Goal: Task Accomplishment & Management: Manage account settings

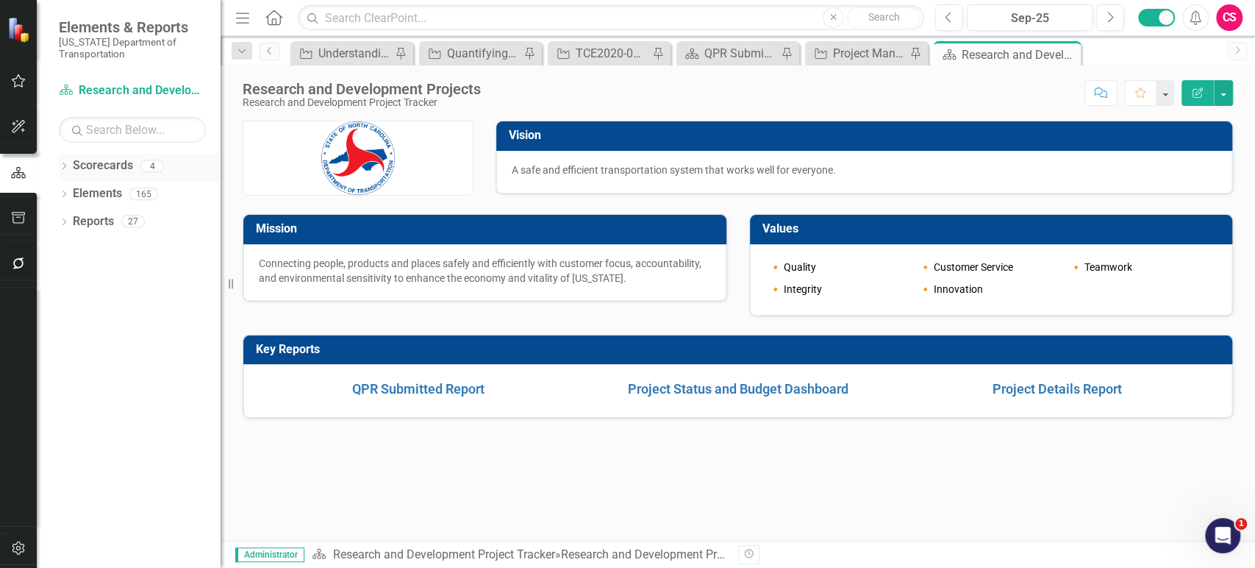
click at [63, 169] on icon "Dropdown" at bounding box center [64, 167] width 10 height 8
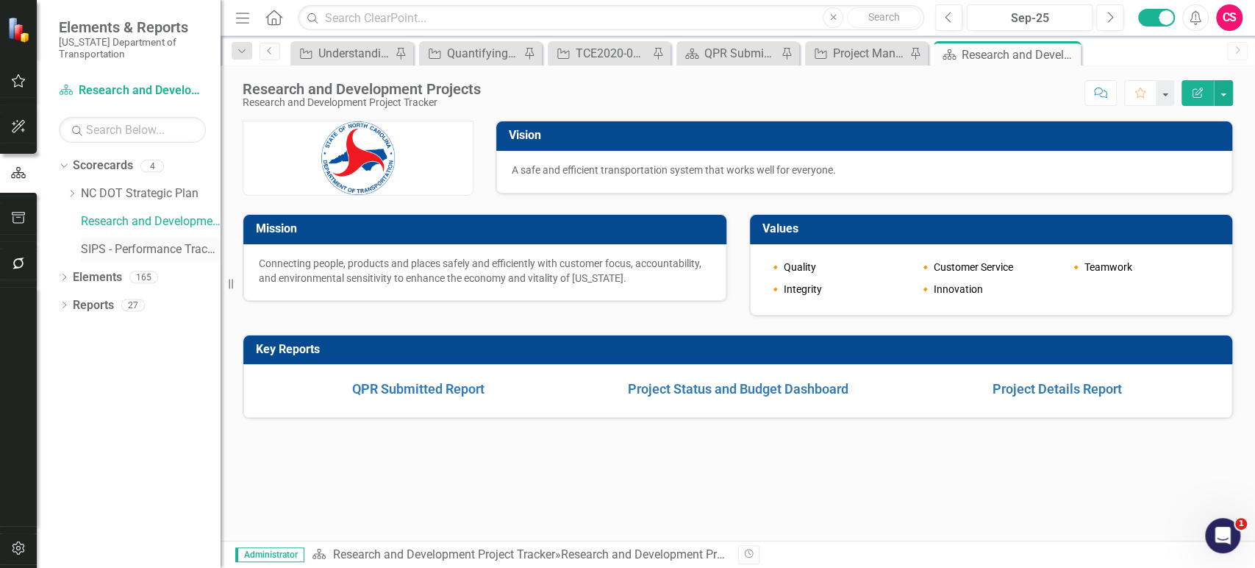
click at [89, 247] on link "SIPS - Performance Tracking" at bounding box center [151, 249] width 140 height 17
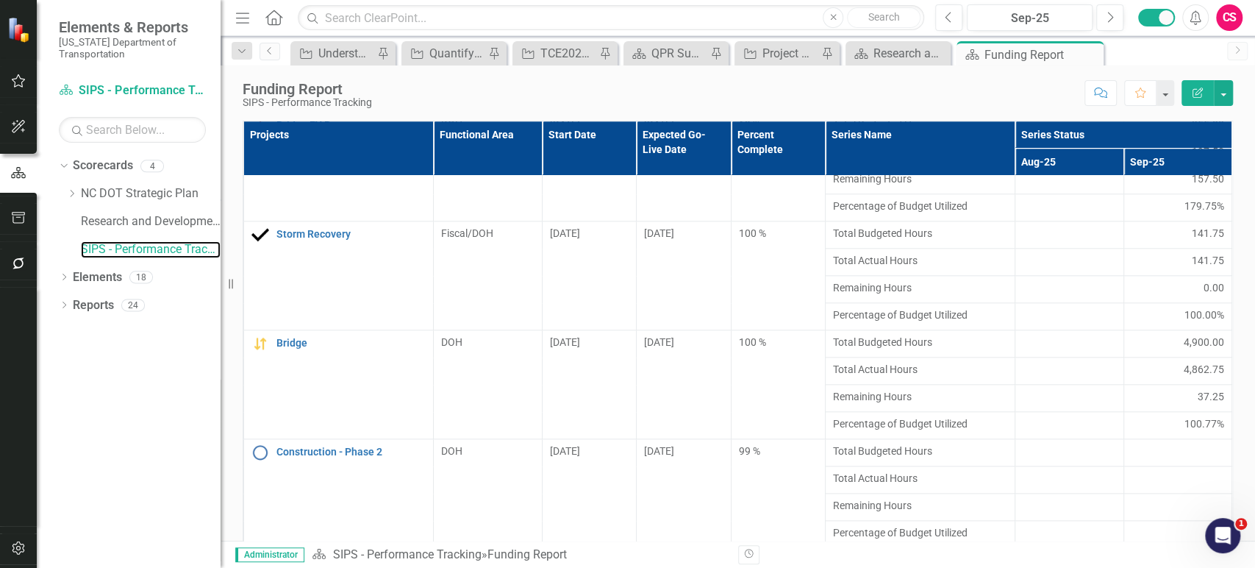
scroll to position [381, 0]
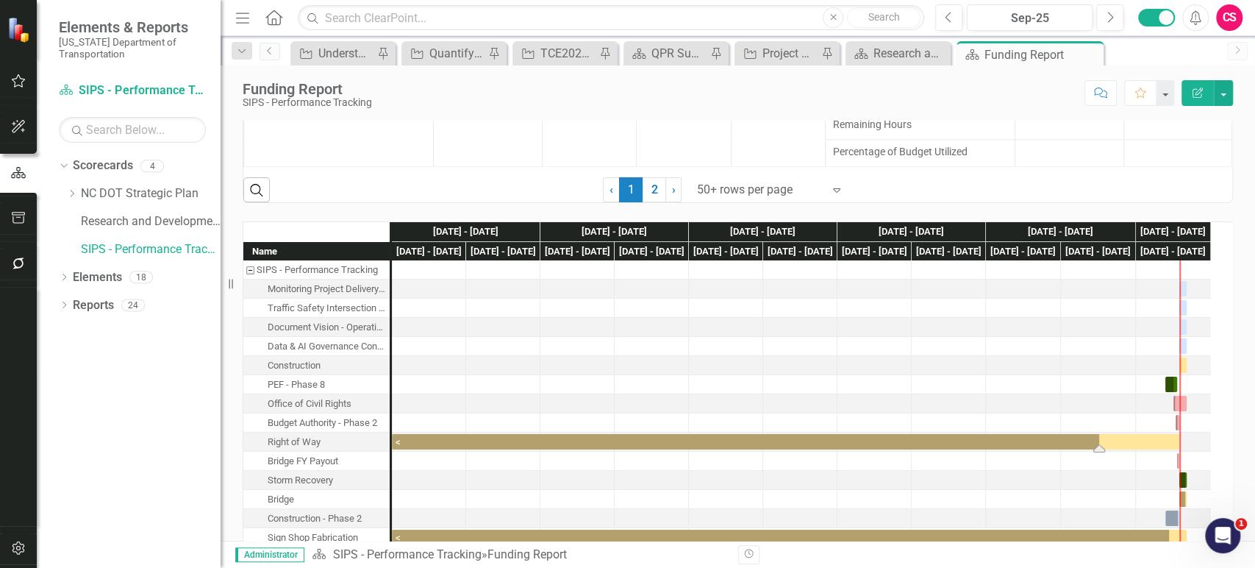
click at [558, 441] on div "Task: Start date: 24-01-22 End date: 2025-10-31" at bounding box center [786, 441] width 788 height 15
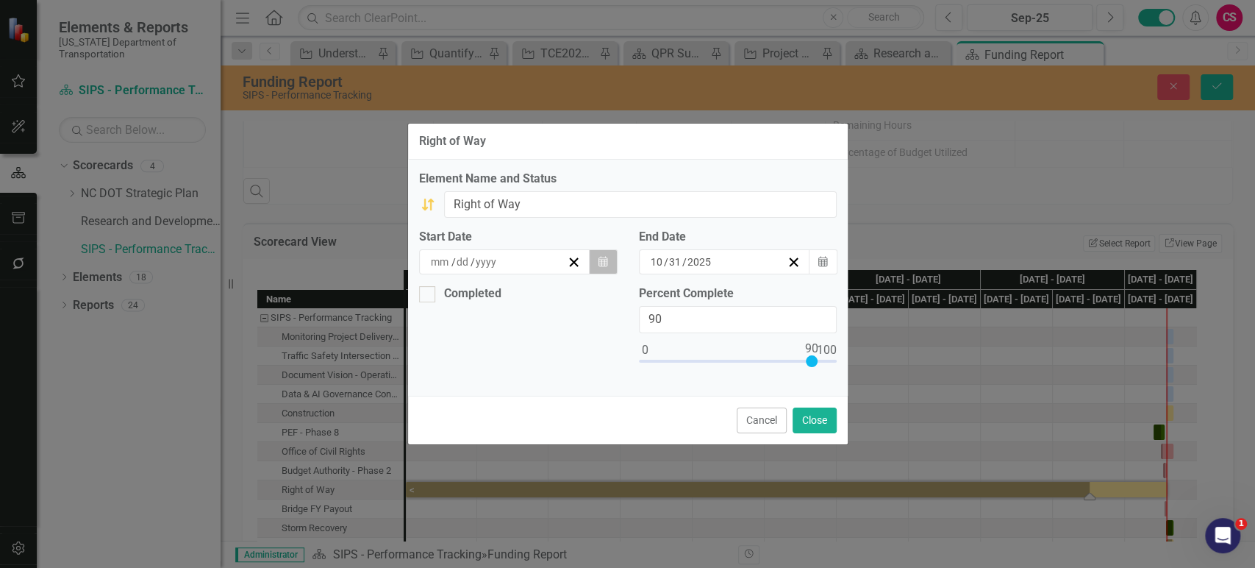
click at [596, 261] on button "Calendar" at bounding box center [603, 261] width 28 height 25
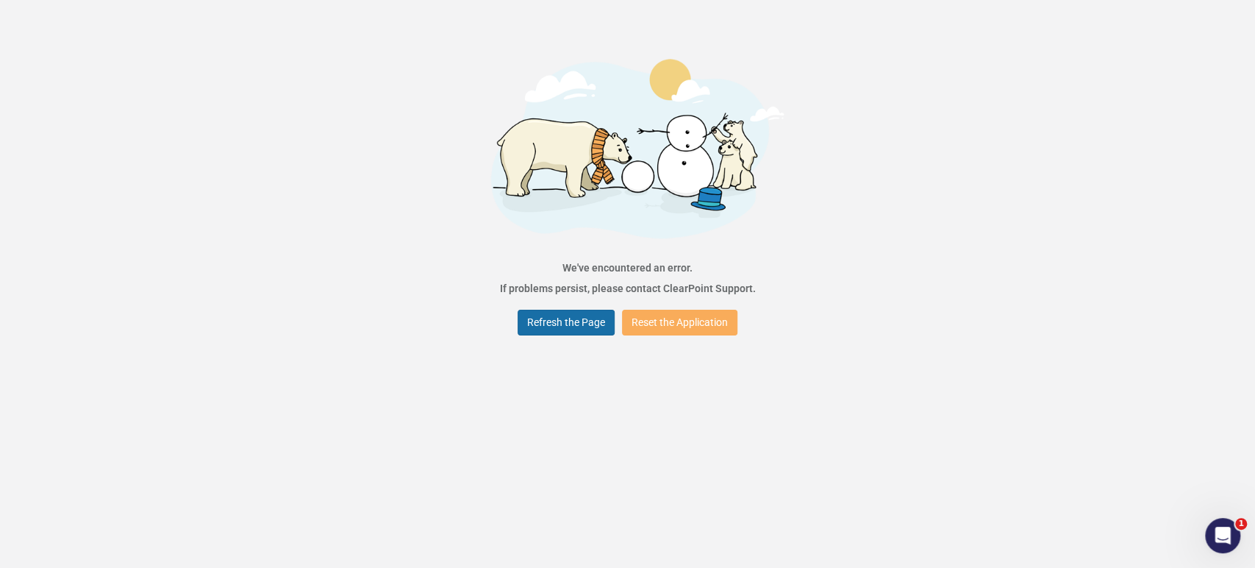
click at [583, 329] on button "Refresh the Page" at bounding box center [566, 323] width 97 height 26
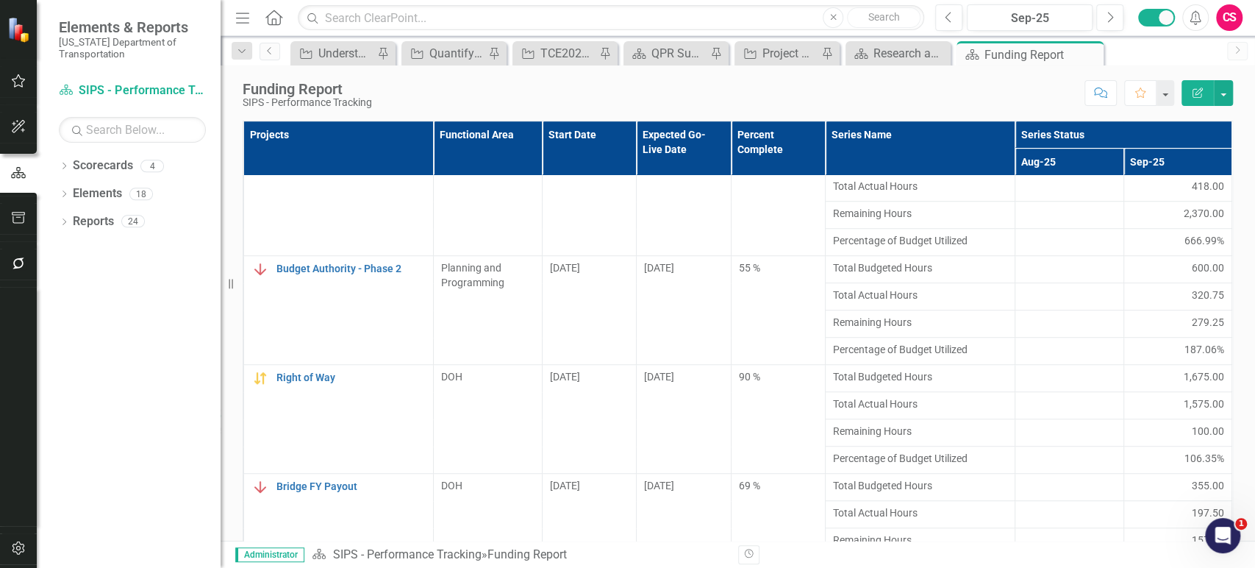
scroll to position [683, 0]
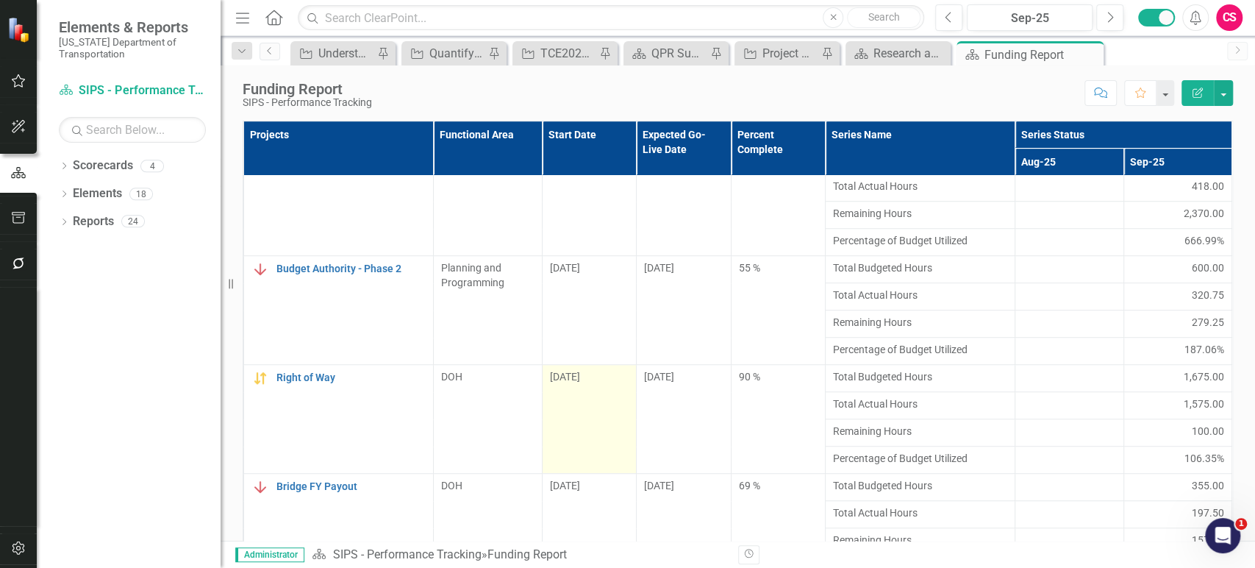
click at [586, 381] on div "[DATE]" at bounding box center [589, 376] width 79 height 15
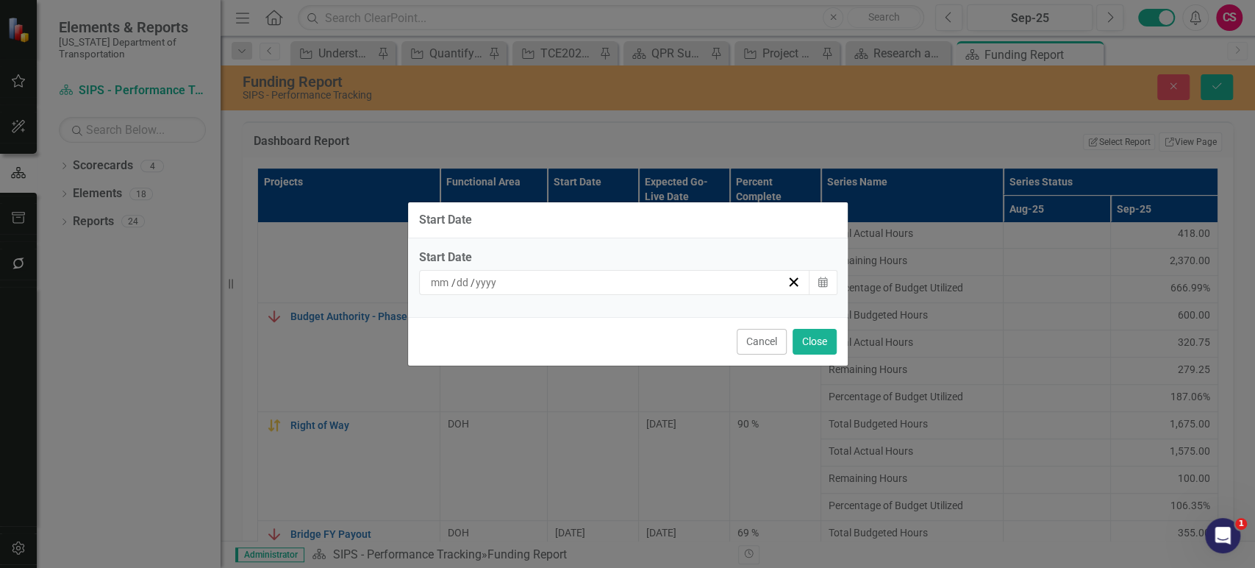
click at [635, 281] on div "/ /" at bounding box center [608, 282] width 359 height 15
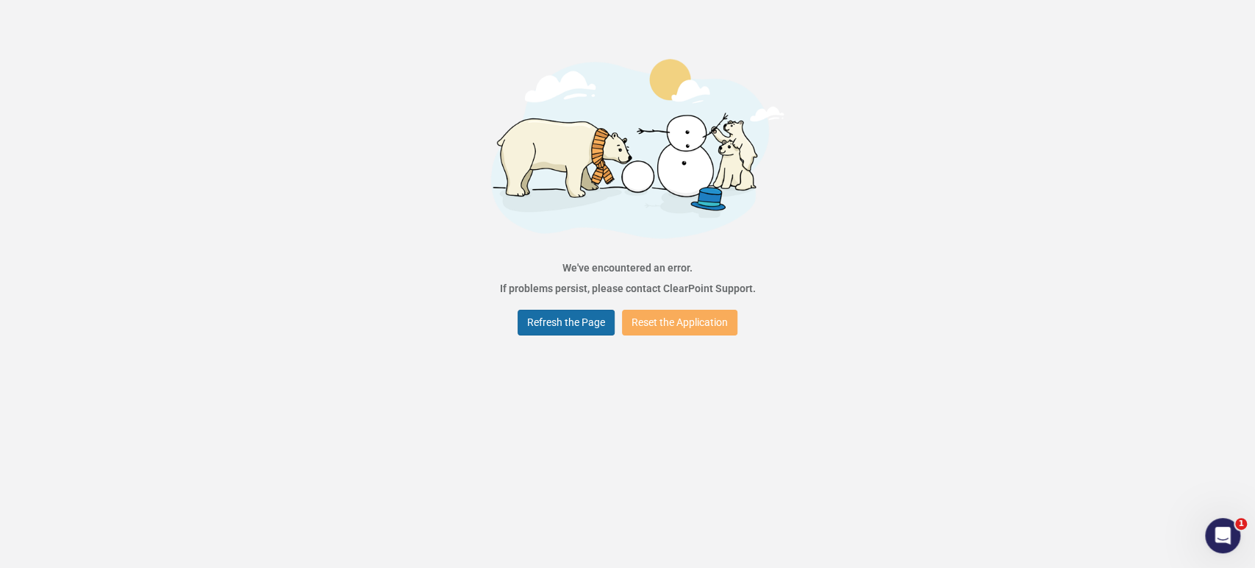
click at [580, 318] on button "Refresh the Page" at bounding box center [566, 323] width 97 height 26
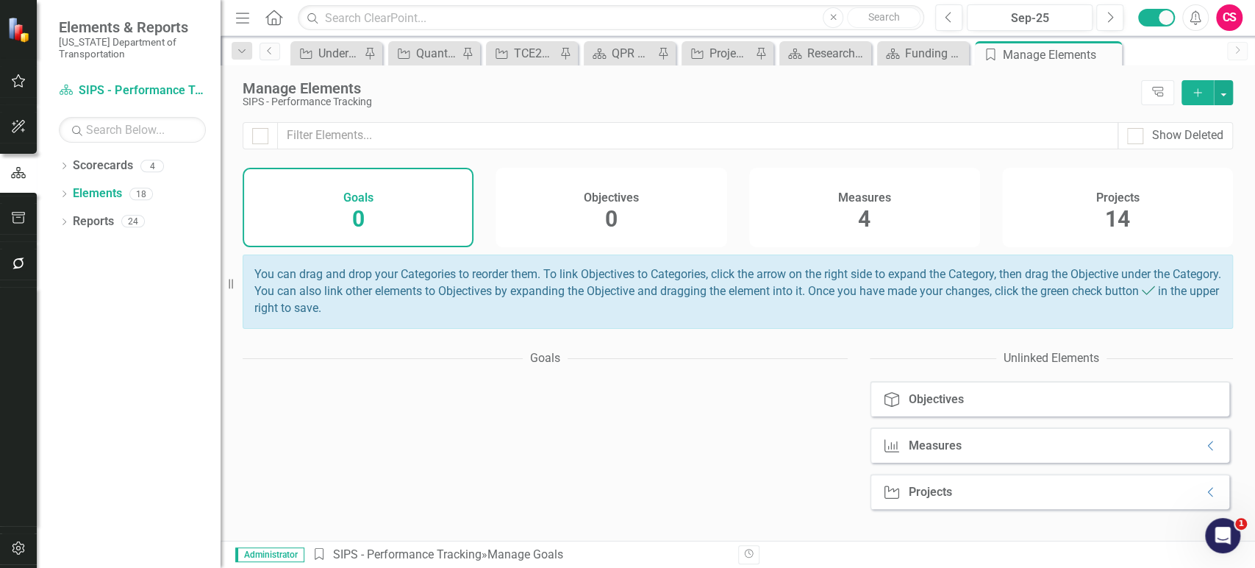
click at [1086, 207] on div "Projects 14" at bounding box center [1117, 207] width 231 height 79
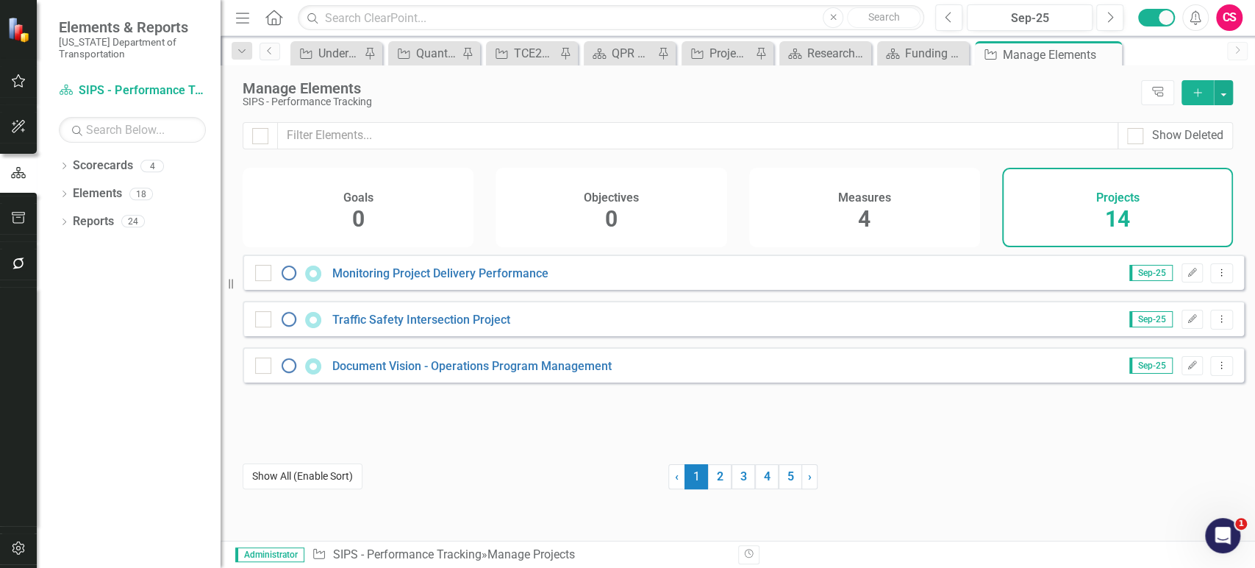
click at [299, 469] on button "Show All (Enable Sort)" at bounding box center [303, 476] width 120 height 26
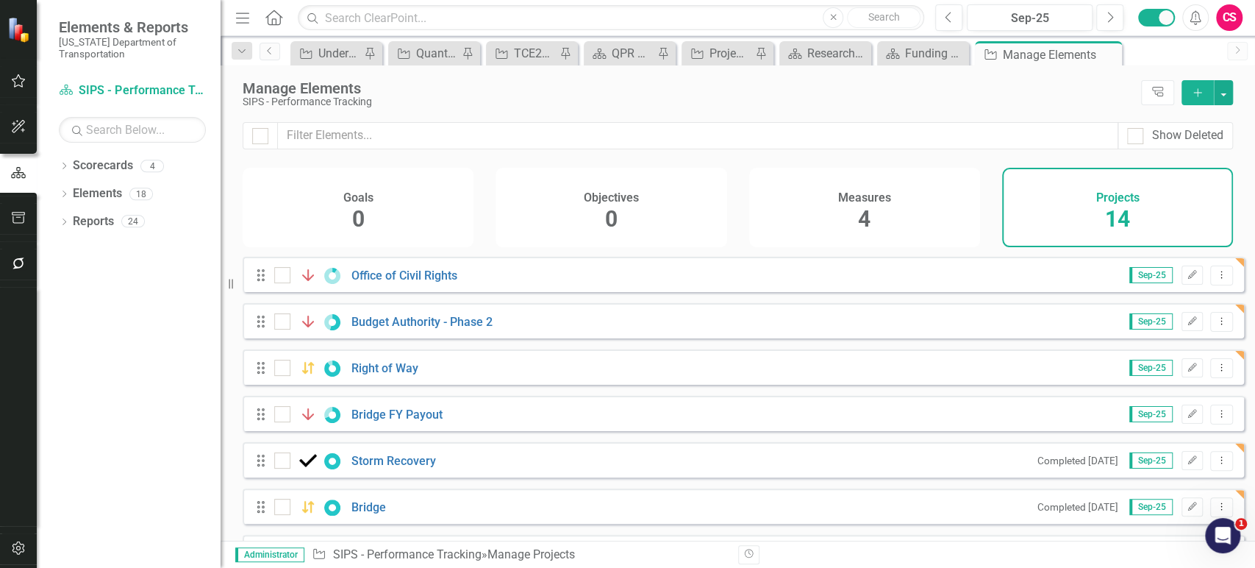
scroll to position [277, 0]
click at [271, 378] on div "Drag Monitoring Project Delivery Performance Sep-25 Edit Dropdown Menu Drag Tra…" at bounding box center [744, 297] width 1002 height 638
click at [279, 375] on div at bounding box center [282, 367] width 16 height 16
click at [279, 368] on input "checkbox" at bounding box center [279, 364] width 10 height 10
checkbox input "true"
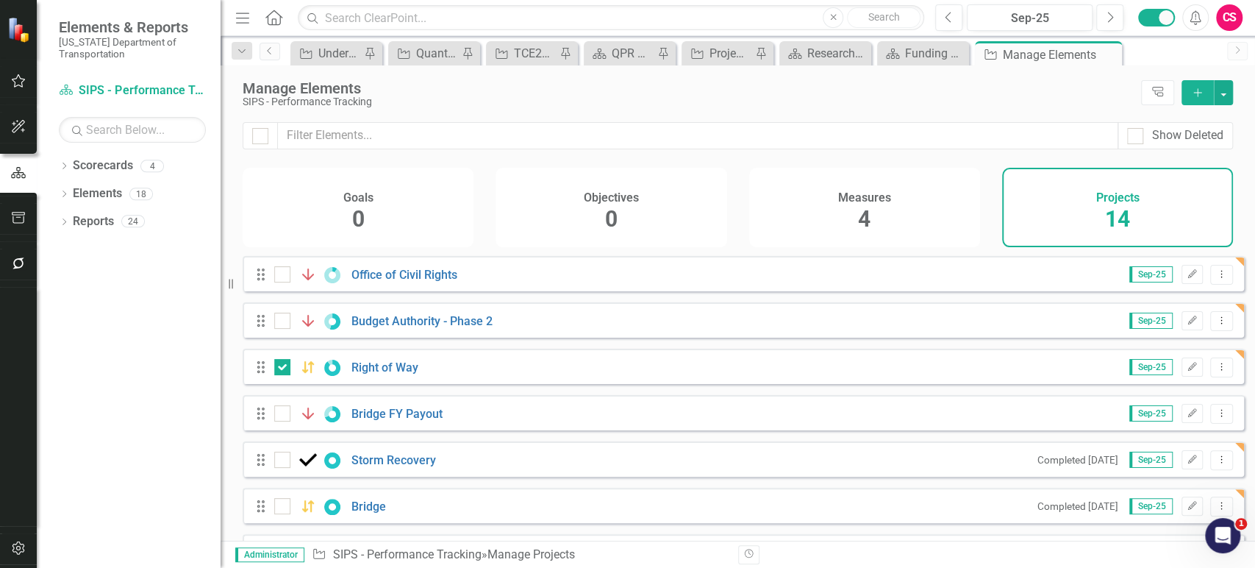
scroll to position [409, 0]
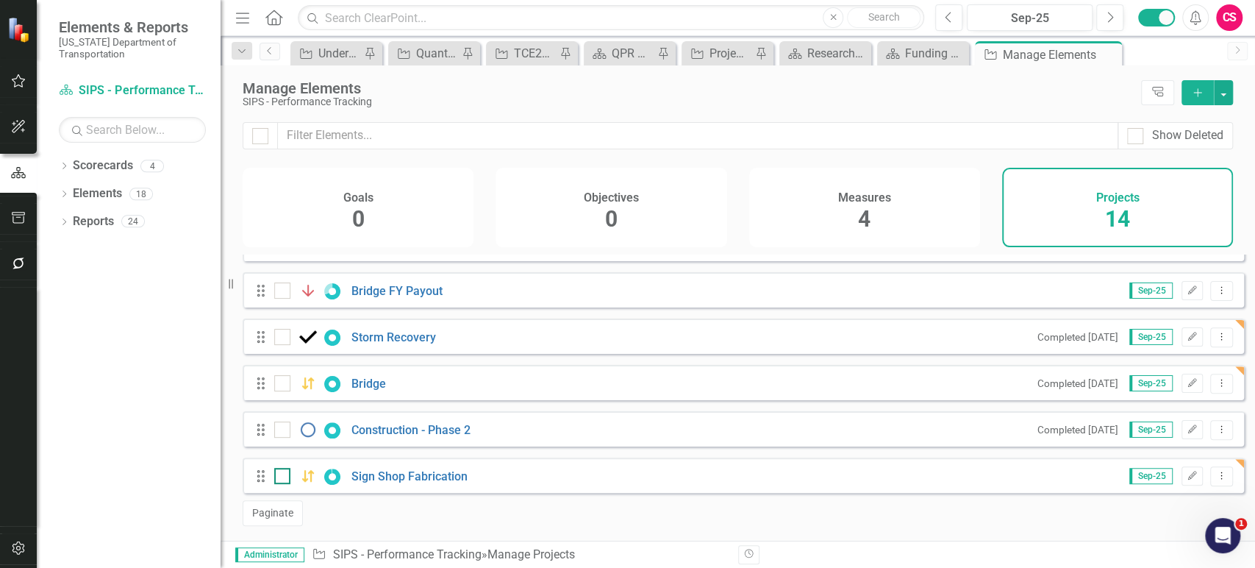
click at [282, 474] on input "checkbox" at bounding box center [279, 473] width 10 height 10
checkbox input "true"
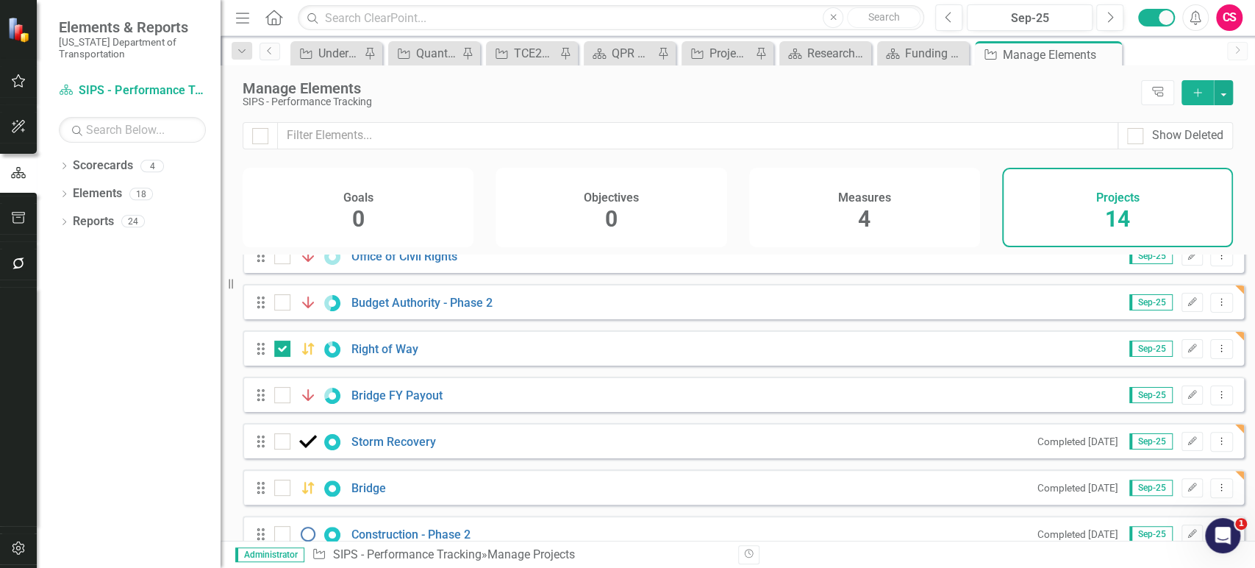
scroll to position [291, 0]
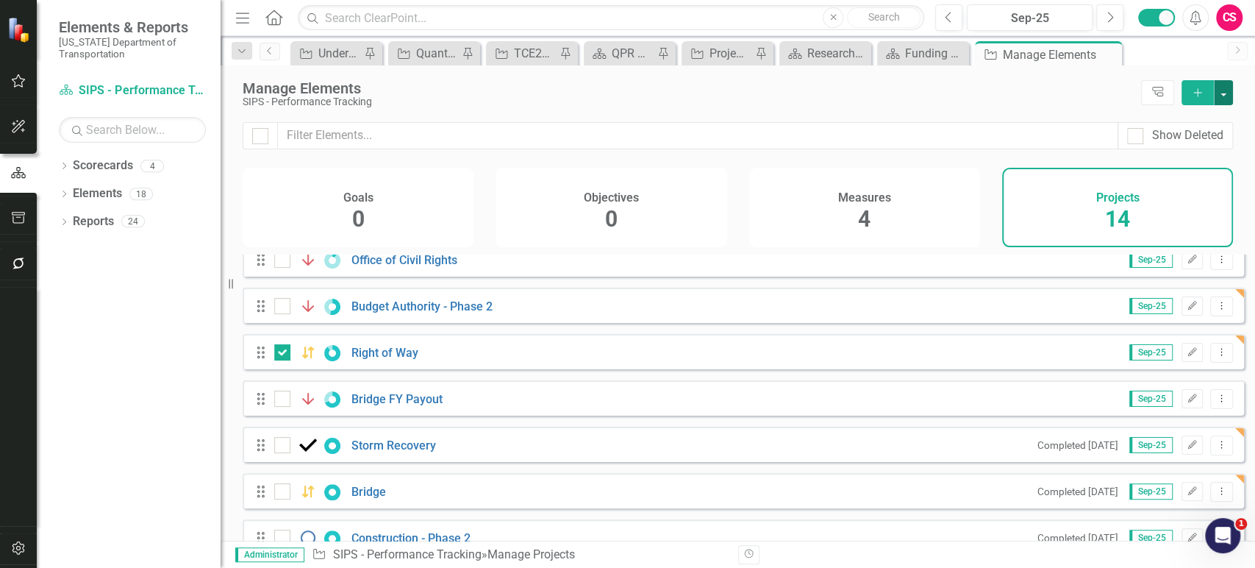
click at [1228, 92] on button "button" at bounding box center [1223, 92] width 19 height 25
click at [1172, 176] on link "Edit Multiple Edit Multiple" at bounding box center [1174, 173] width 116 height 27
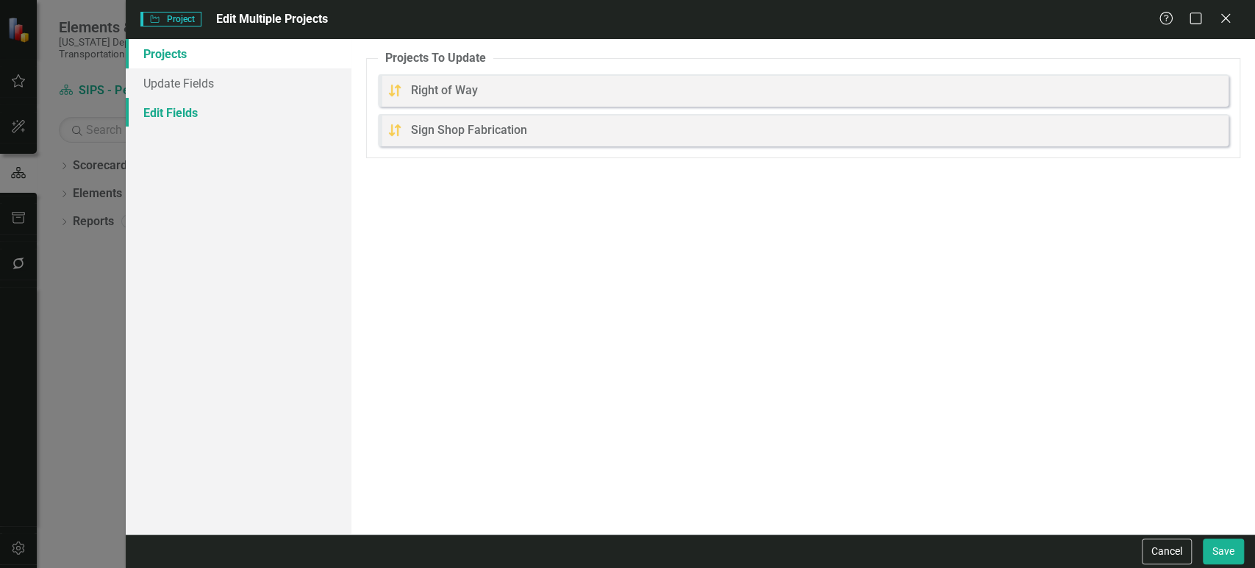
click at [204, 116] on div "Projects Update Fields Edit Fields" at bounding box center [239, 286] width 226 height 495
click at [203, 113] on link "Edit Fields" at bounding box center [239, 112] width 226 height 29
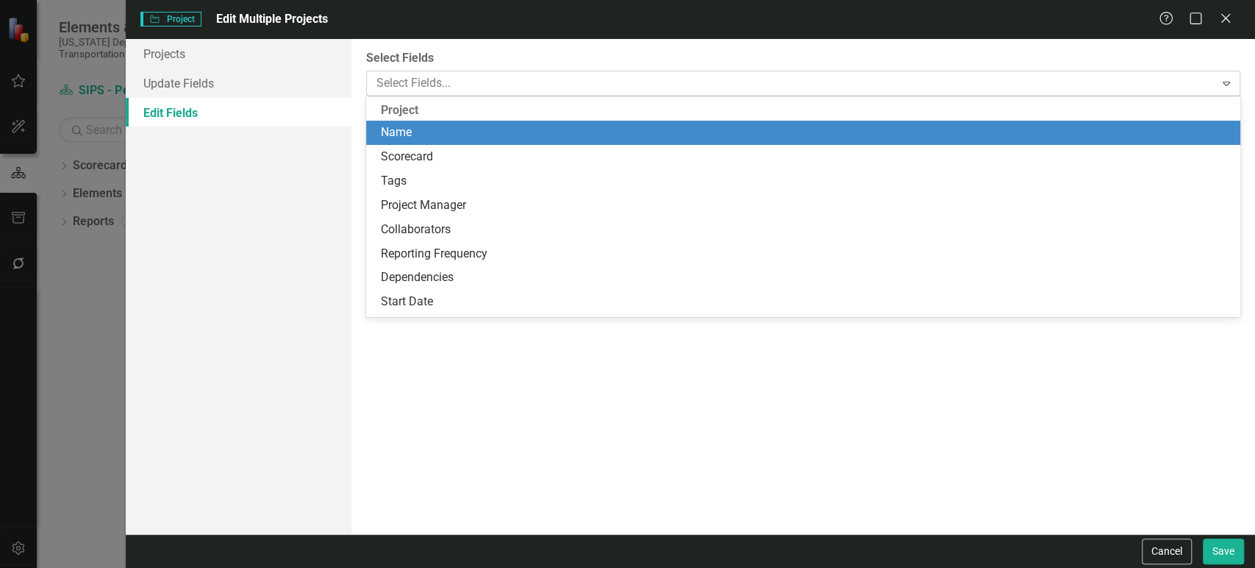
click at [579, 79] on div at bounding box center [793, 84] width 844 height 20
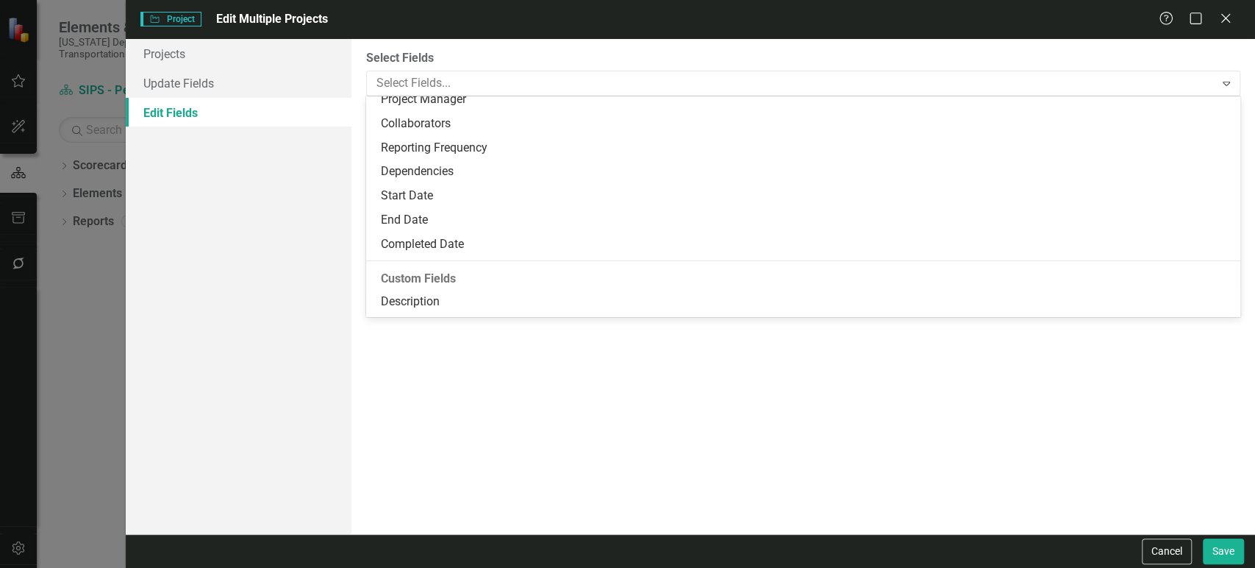
scroll to position [107, 0]
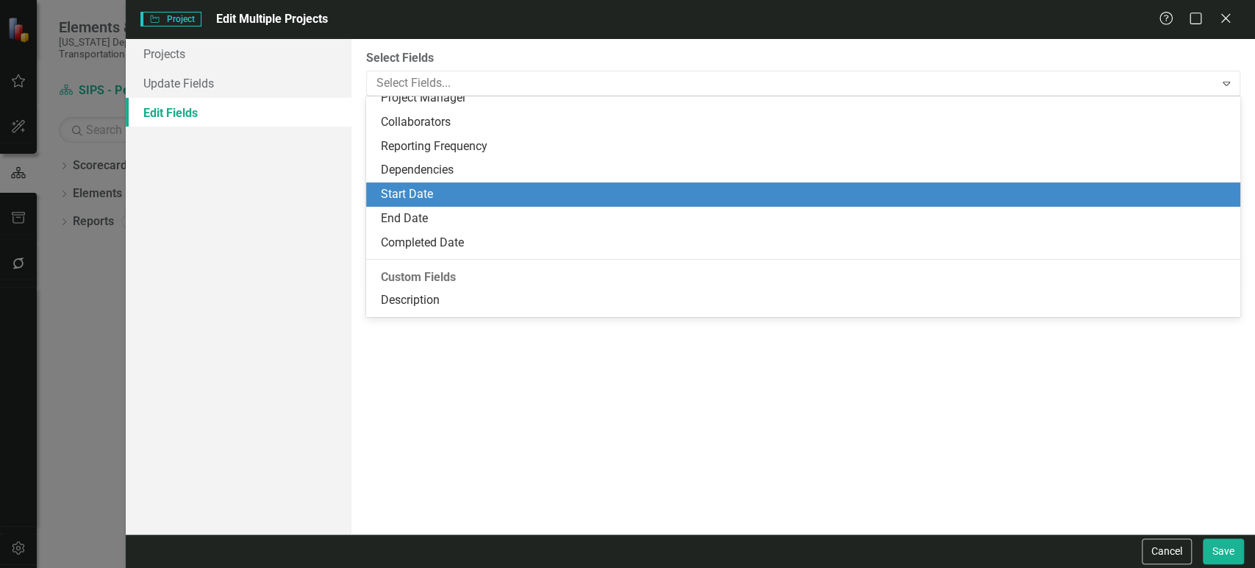
click at [438, 199] on div "Start Date" at bounding box center [806, 194] width 851 height 17
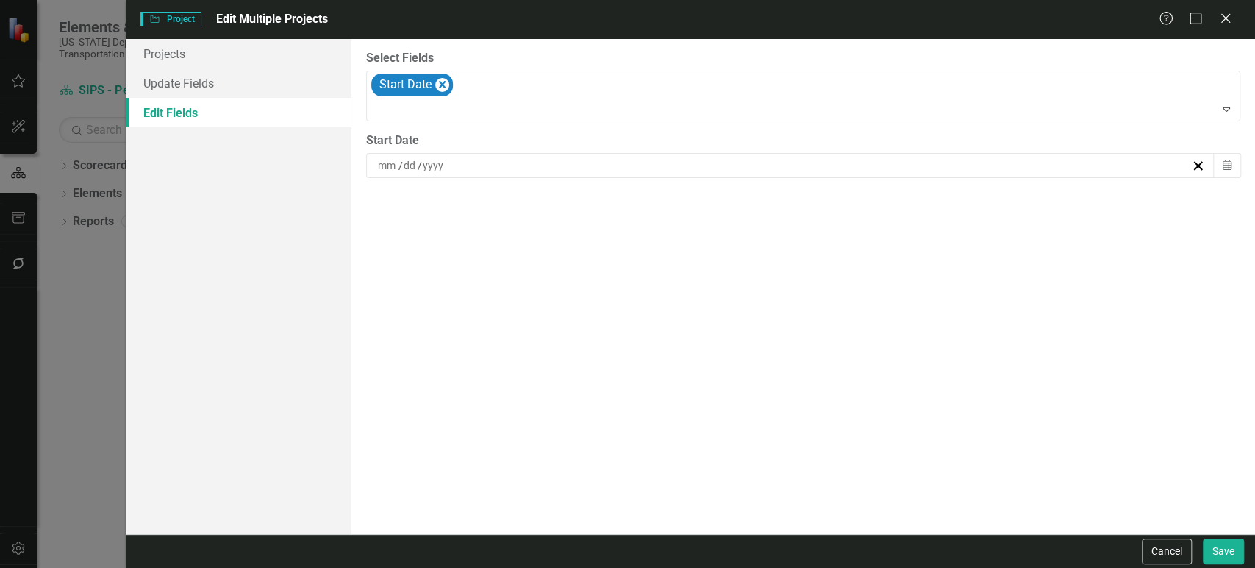
click at [455, 163] on div "/ /" at bounding box center [784, 165] width 816 height 15
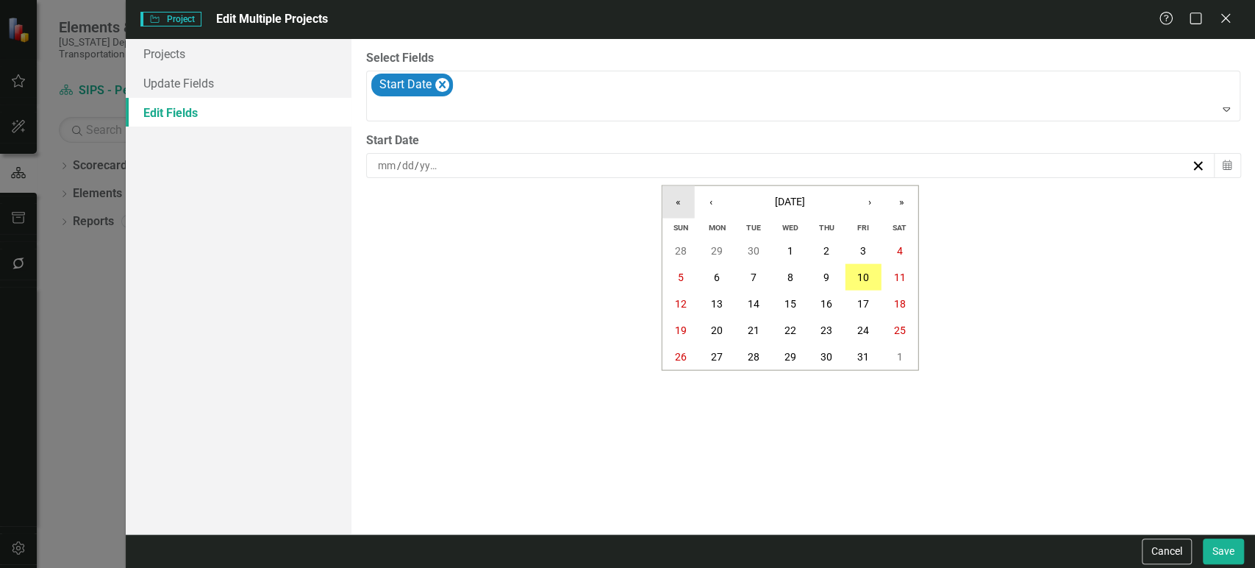
click at [681, 204] on button "«" at bounding box center [679, 202] width 32 height 32
click at [752, 250] on abbr "1" at bounding box center [754, 251] width 6 height 12
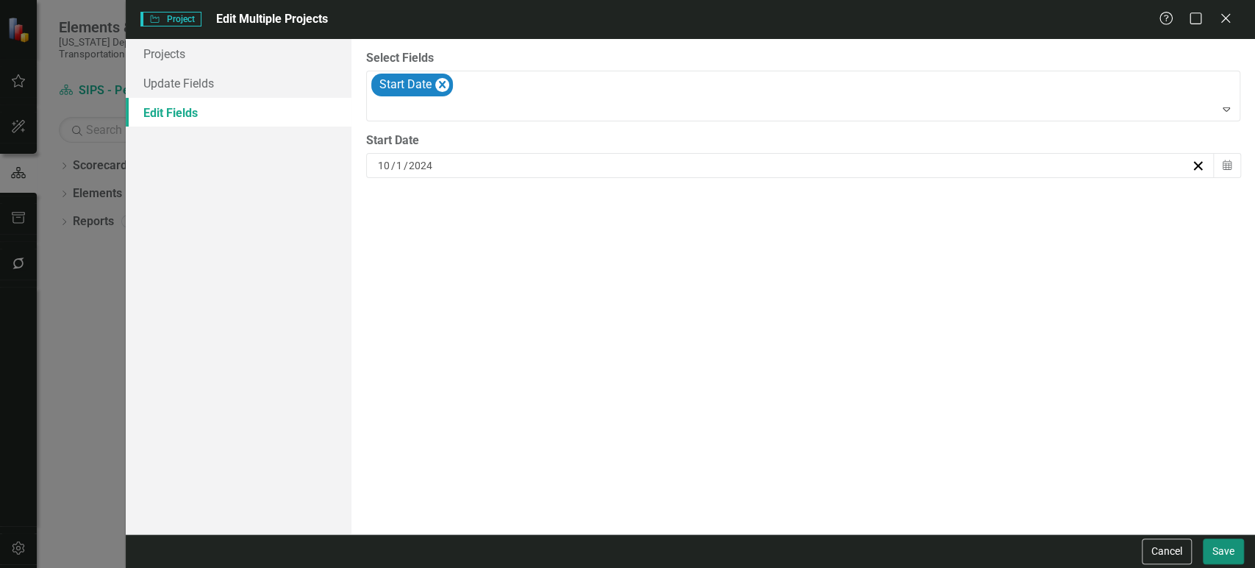
click at [1219, 552] on button "Save" at bounding box center [1223, 551] width 41 height 26
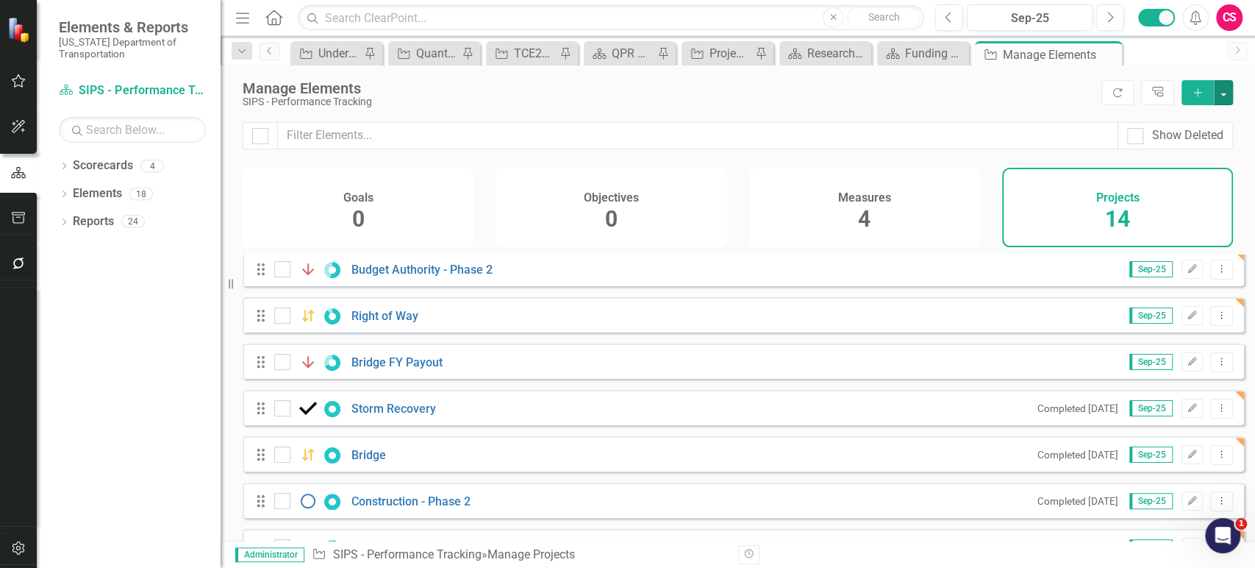
scroll to position [324, 0]
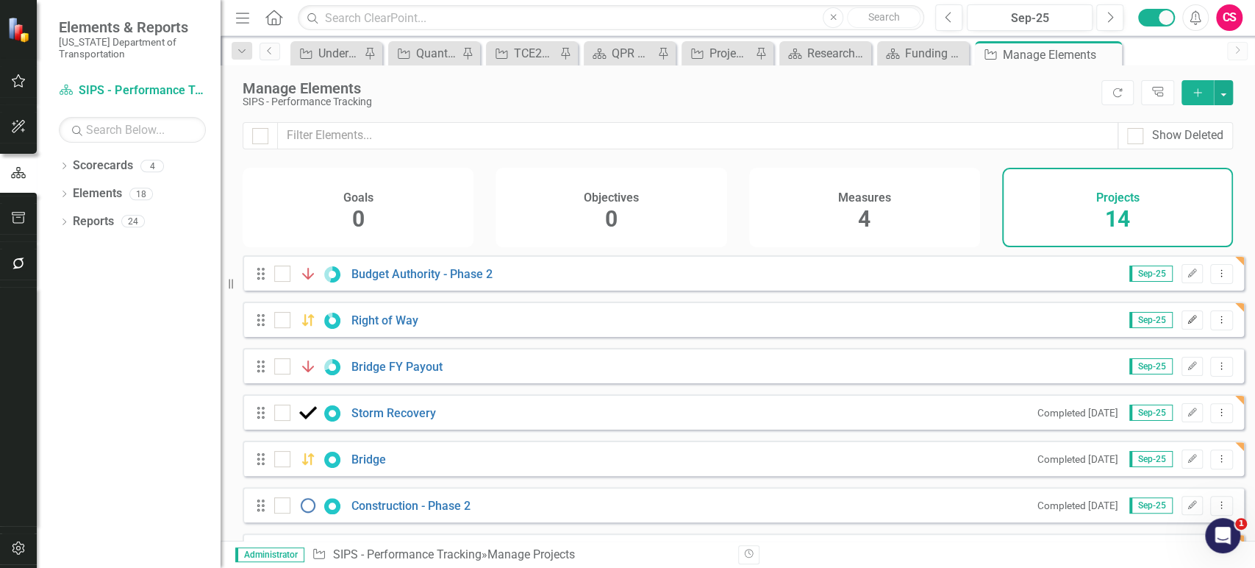
click at [1189, 324] on icon "button" at bounding box center [1193, 319] width 9 height 9
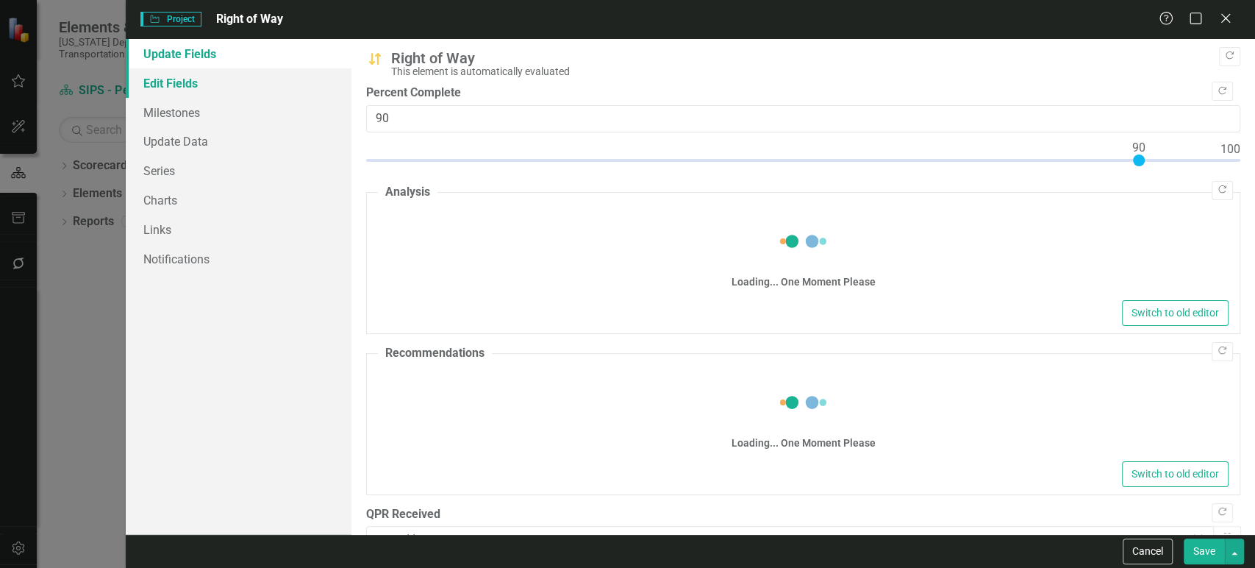
click at [224, 81] on link "Edit Fields" at bounding box center [239, 82] width 226 height 29
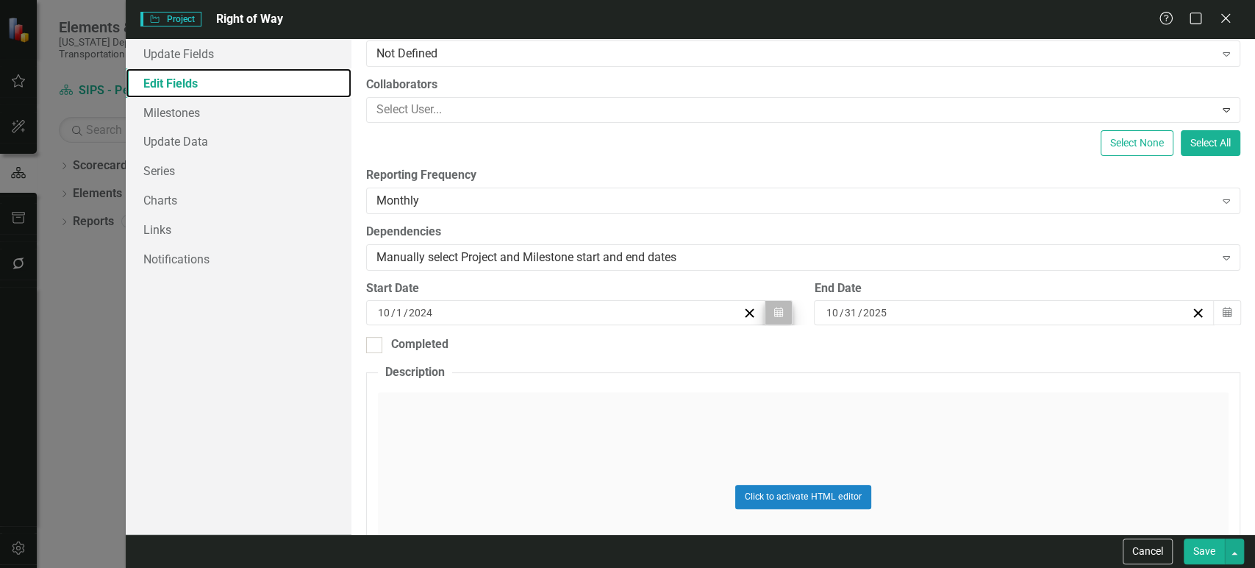
scroll to position [0, 0]
click at [774, 316] on icon "Calendar" at bounding box center [778, 312] width 9 height 10
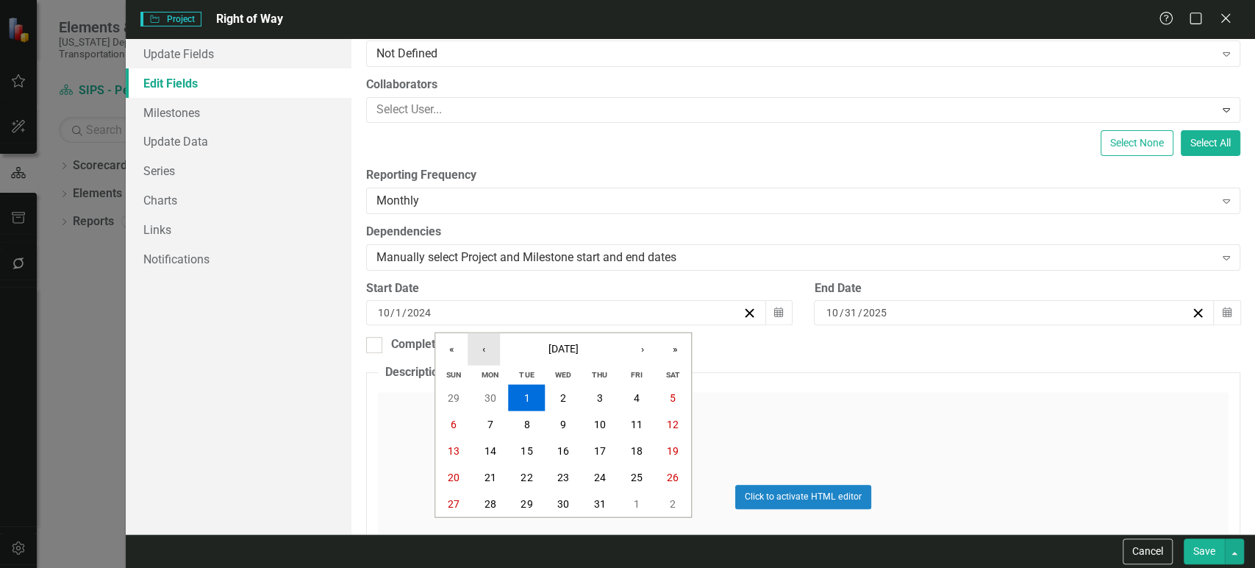
click at [483, 355] on button "‹" at bounding box center [484, 349] width 32 height 32
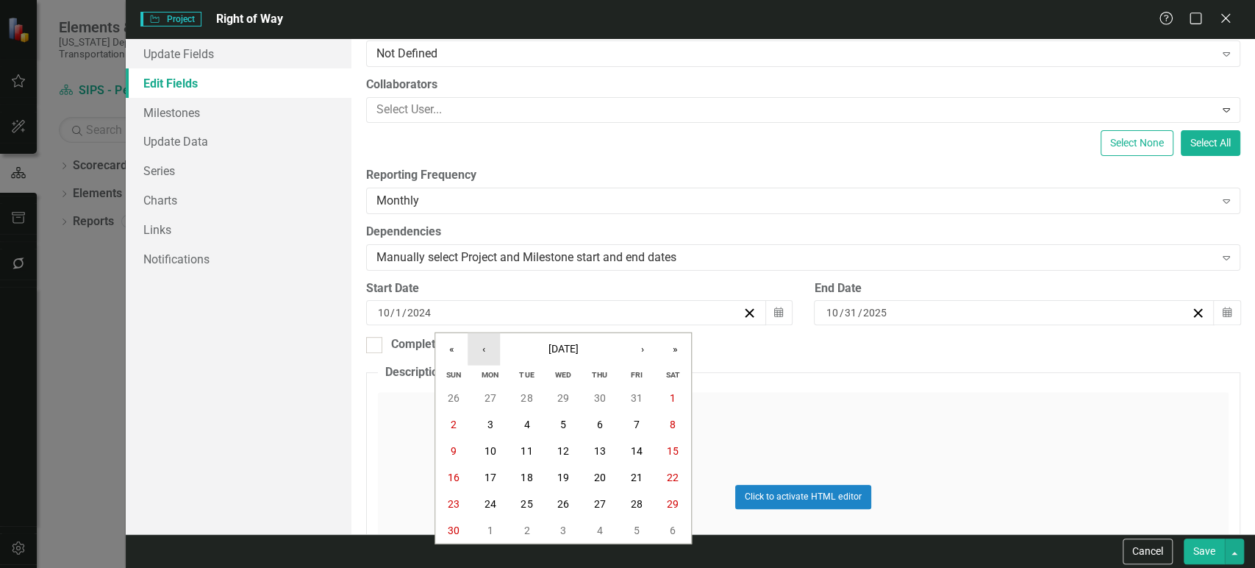
click at [483, 355] on button "‹" at bounding box center [484, 349] width 32 height 32
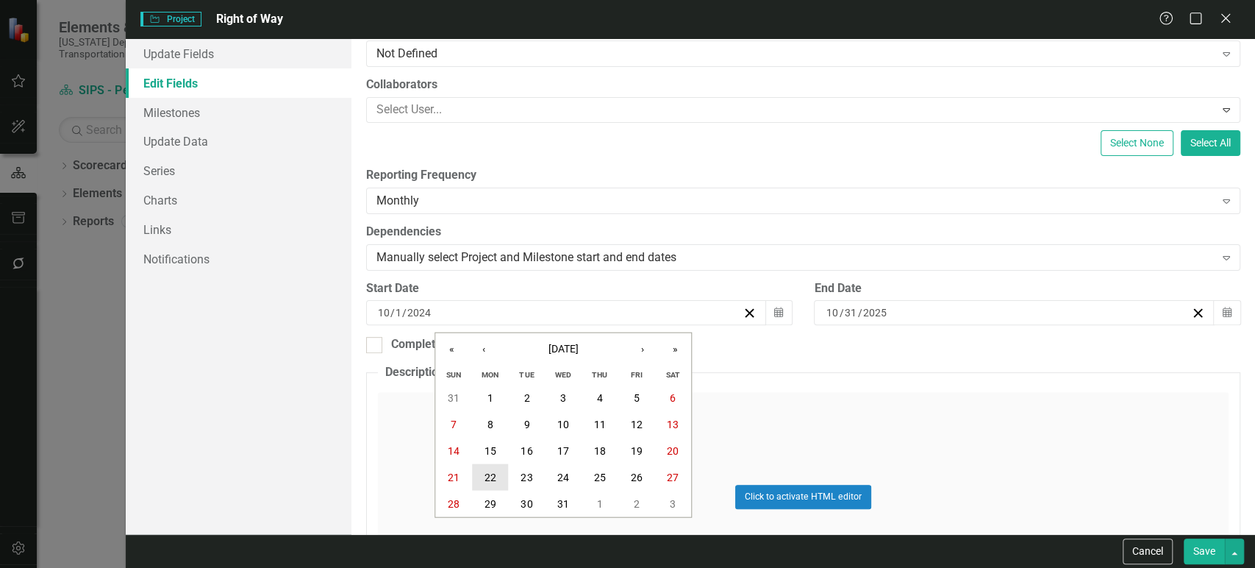
click at [501, 477] on button "22" at bounding box center [490, 477] width 37 height 26
click at [1205, 549] on button "Save" at bounding box center [1204, 551] width 41 height 26
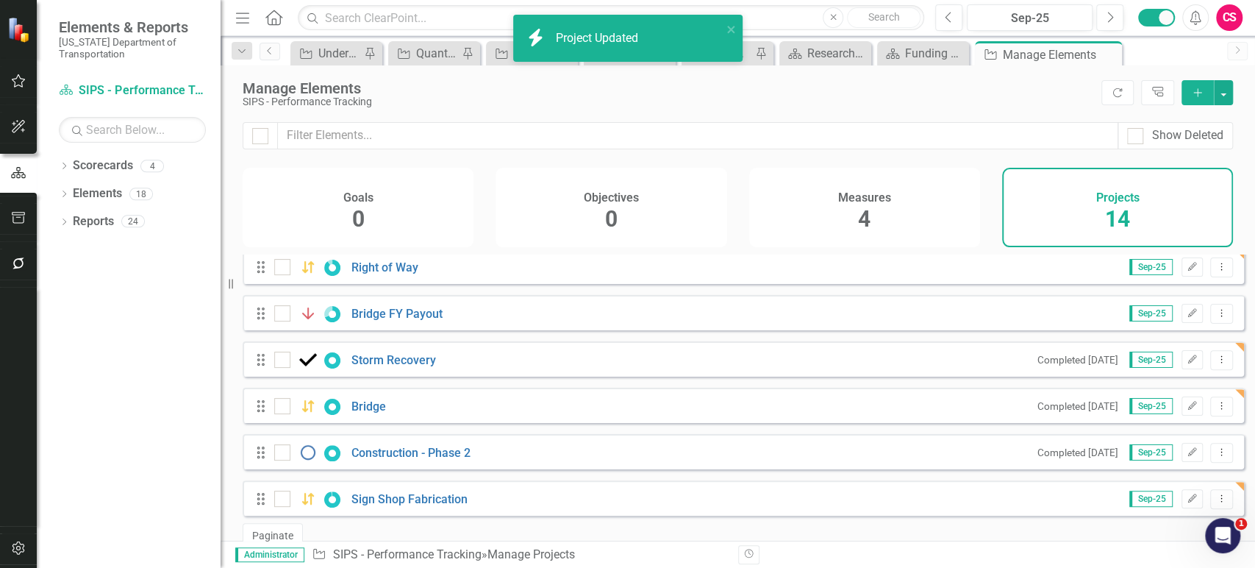
scroll to position [409, 0]
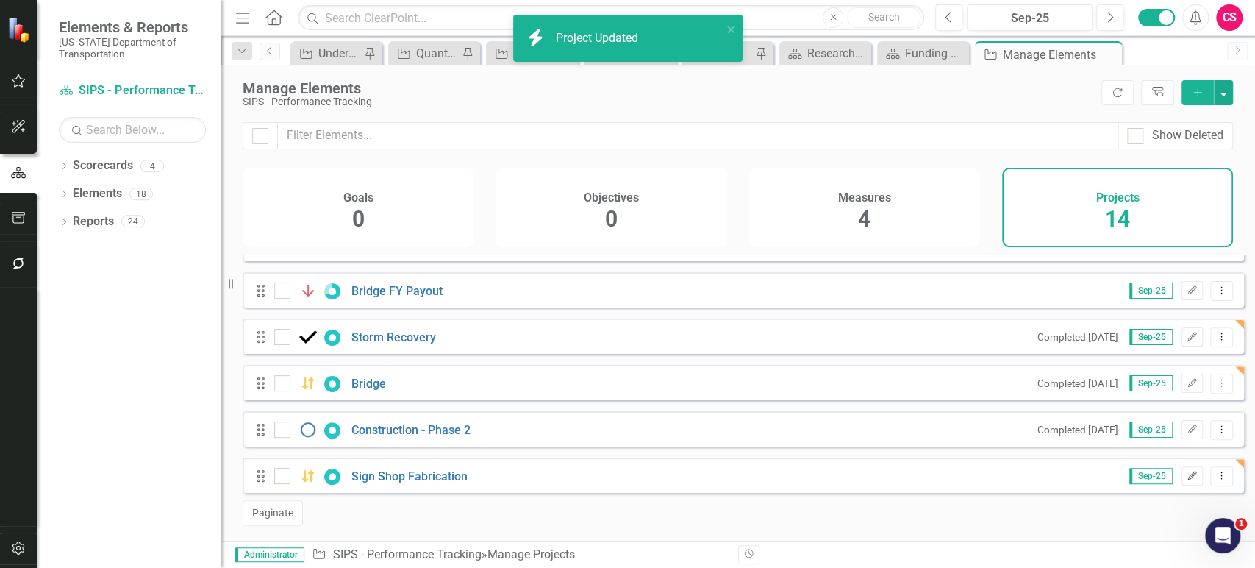
click at [1182, 471] on button "Edit" at bounding box center [1192, 475] width 21 height 19
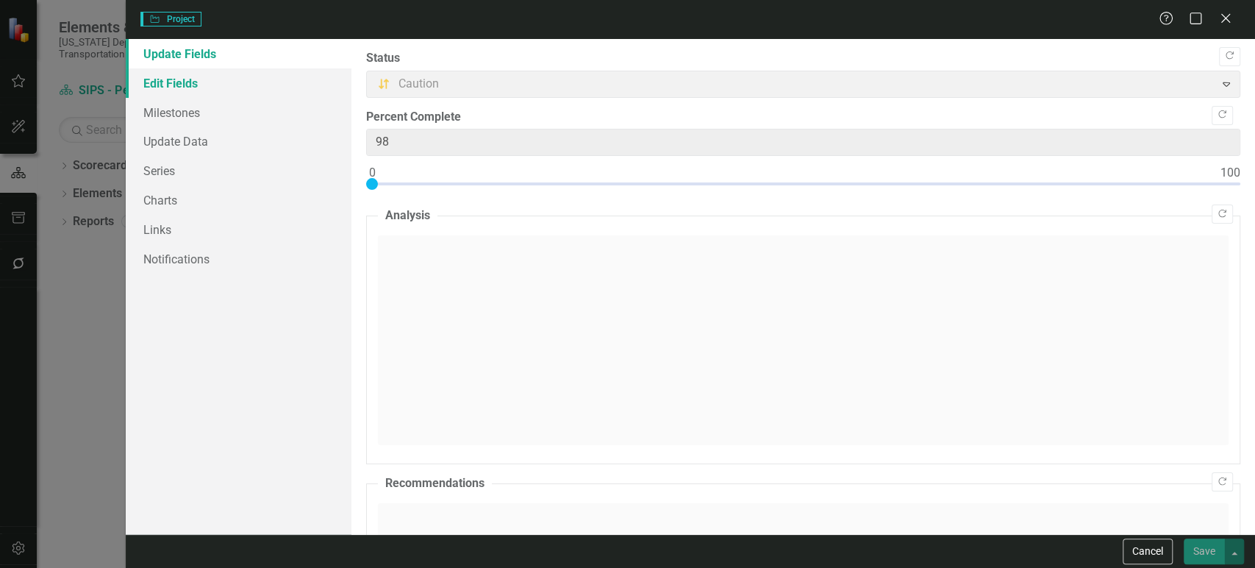
click at [177, 78] on link "Edit Fields" at bounding box center [239, 82] width 226 height 29
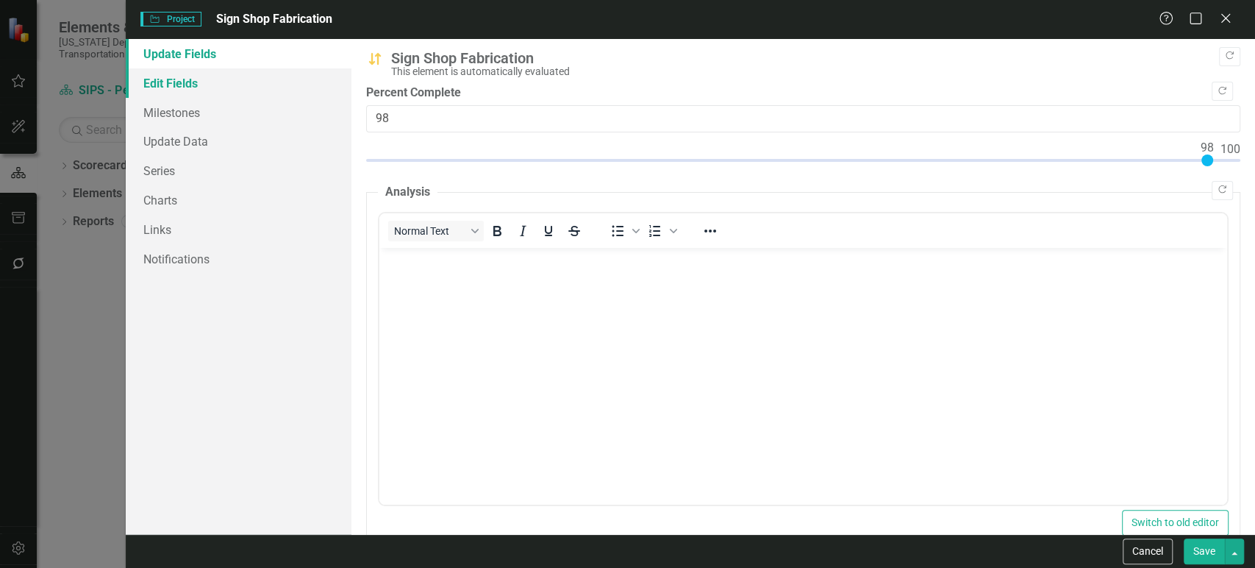
scroll to position [0, 0]
click at [177, 78] on link "Edit Fields" at bounding box center [239, 82] width 226 height 29
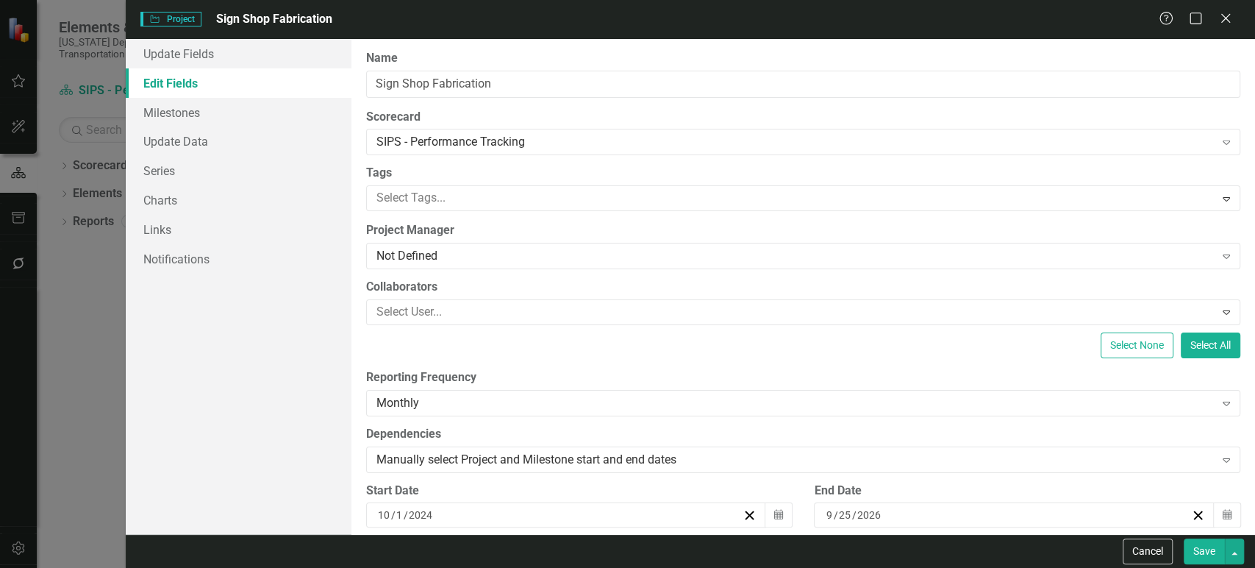
click at [441, 518] on div "10 / 1 / 2024" at bounding box center [559, 514] width 367 height 15
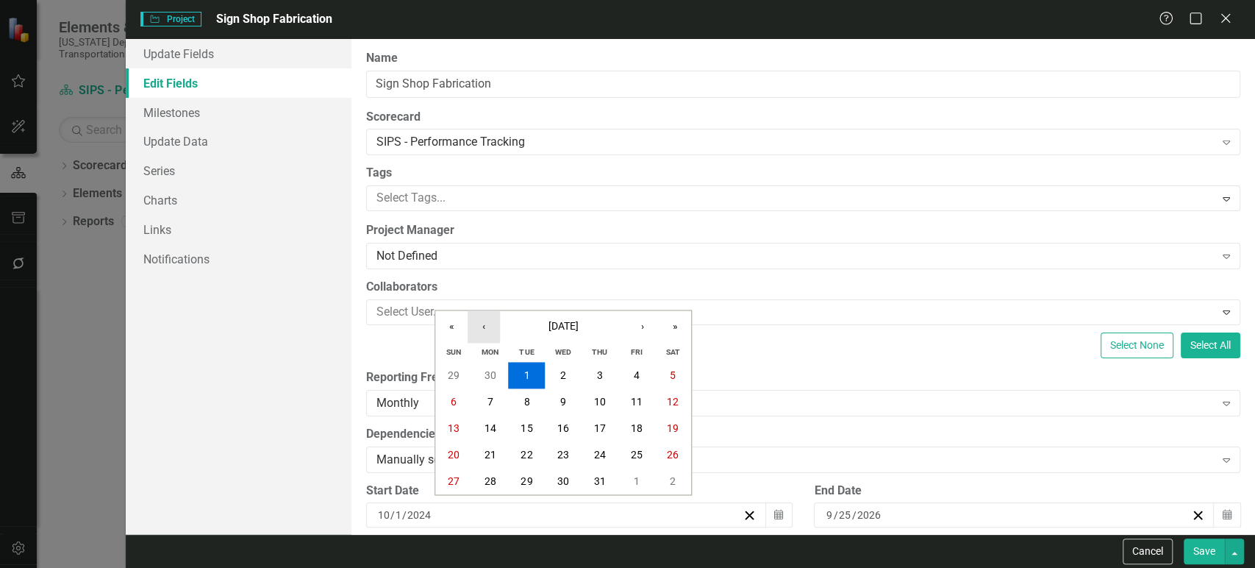
click at [477, 316] on button "‹" at bounding box center [484, 326] width 32 height 32
click at [562, 407] on abbr "5" at bounding box center [563, 402] width 6 height 12
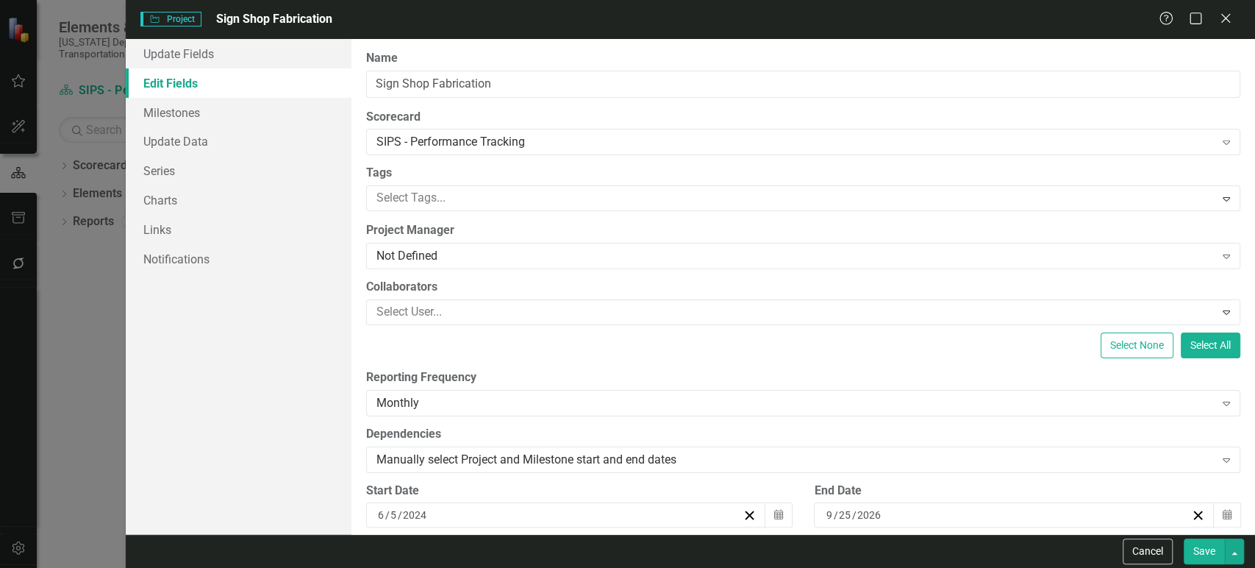
click at [1208, 557] on button "Save" at bounding box center [1204, 551] width 41 height 26
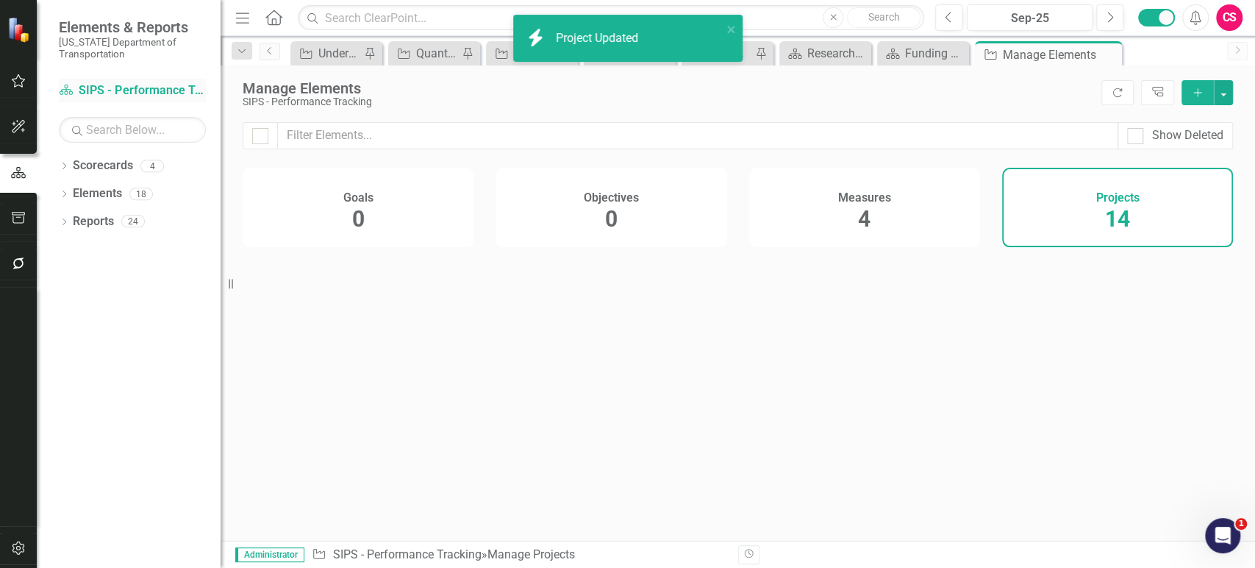
click at [159, 96] on link "Scorecard SIPS - Performance Tracking" at bounding box center [132, 90] width 147 height 17
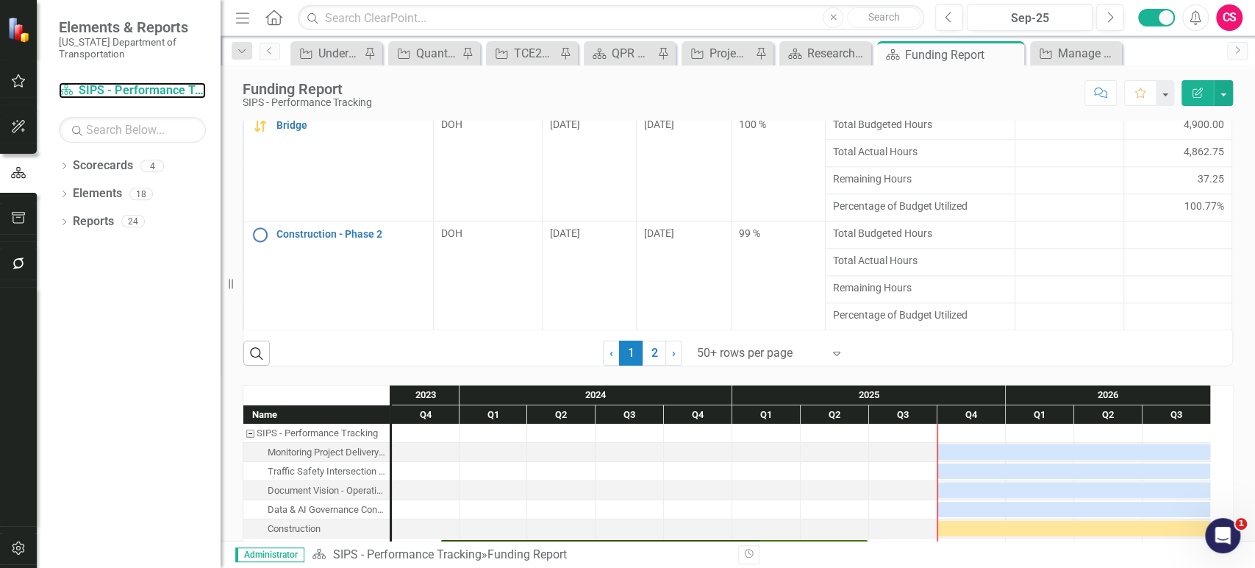
scroll to position [218, 0]
click at [646, 352] on link "2" at bounding box center [655, 353] width 24 height 25
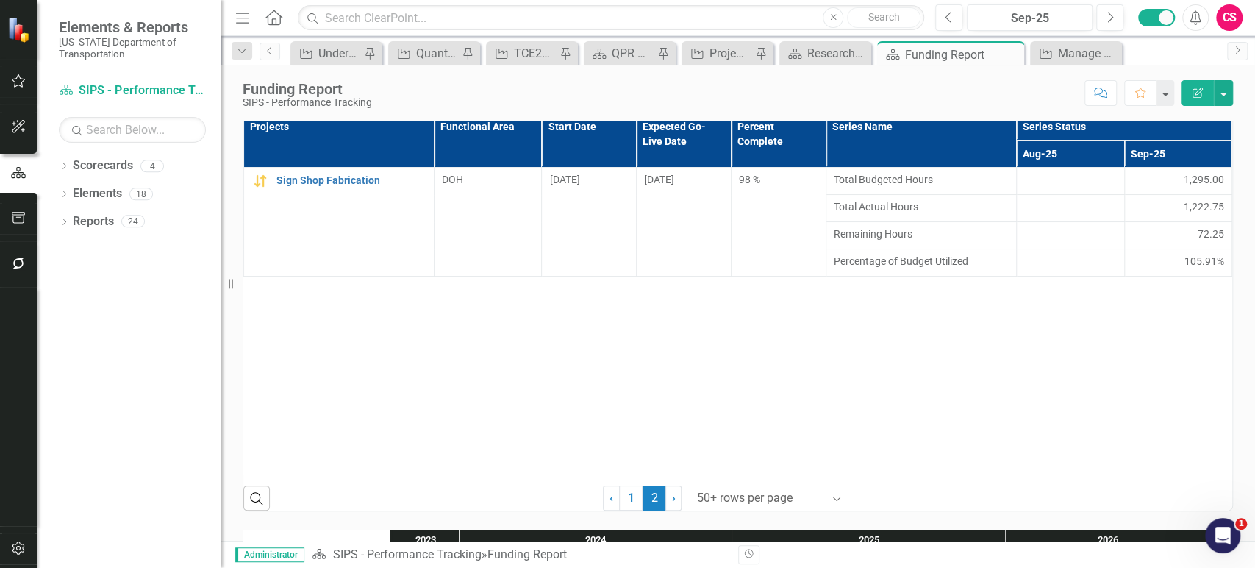
scroll to position [10, 0]
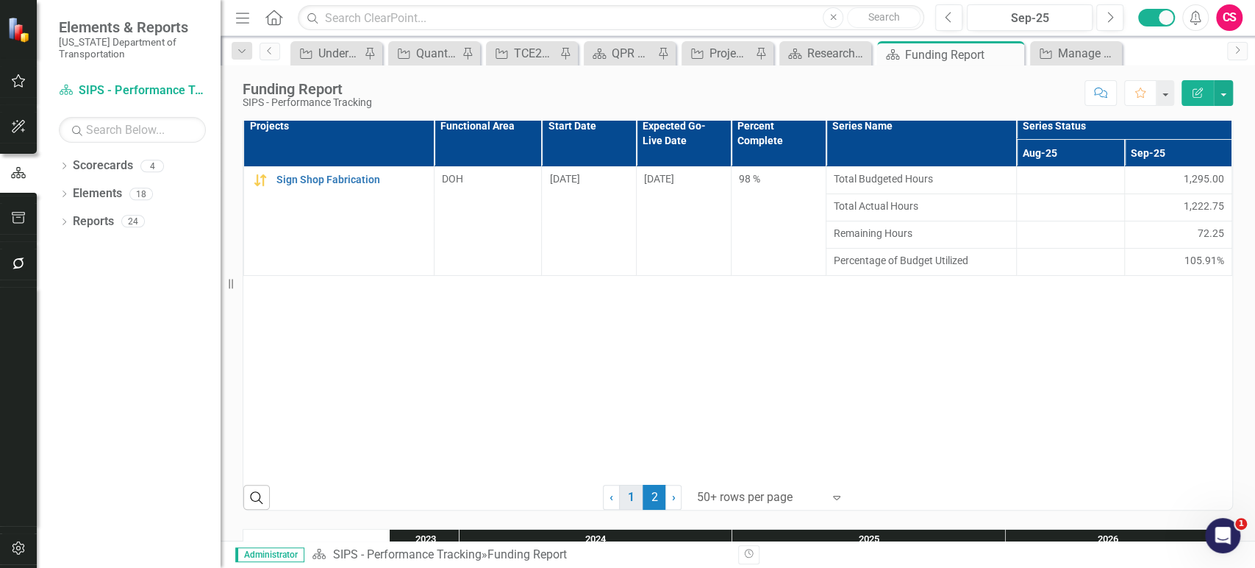
click at [627, 493] on link "1" at bounding box center [631, 497] width 24 height 25
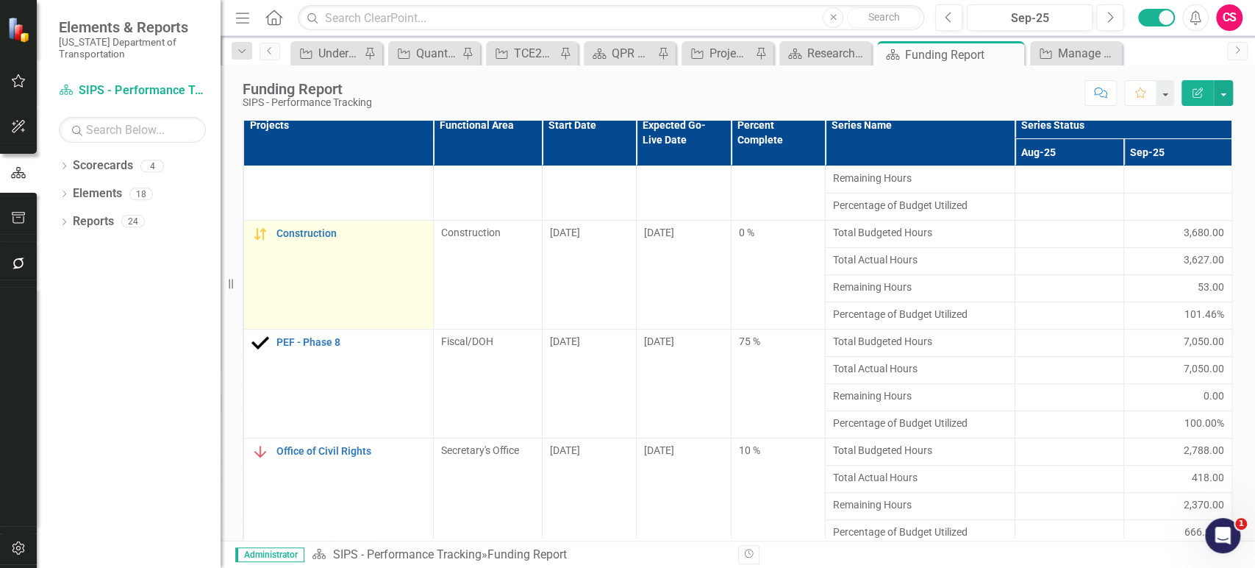
scroll to position [382, 0]
click at [310, 239] on div "Construction" at bounding box center [339, 233] width 174 height 18
click at [309, 228] on link "Construction" at bounding box center [351, 232] width 149 height 11
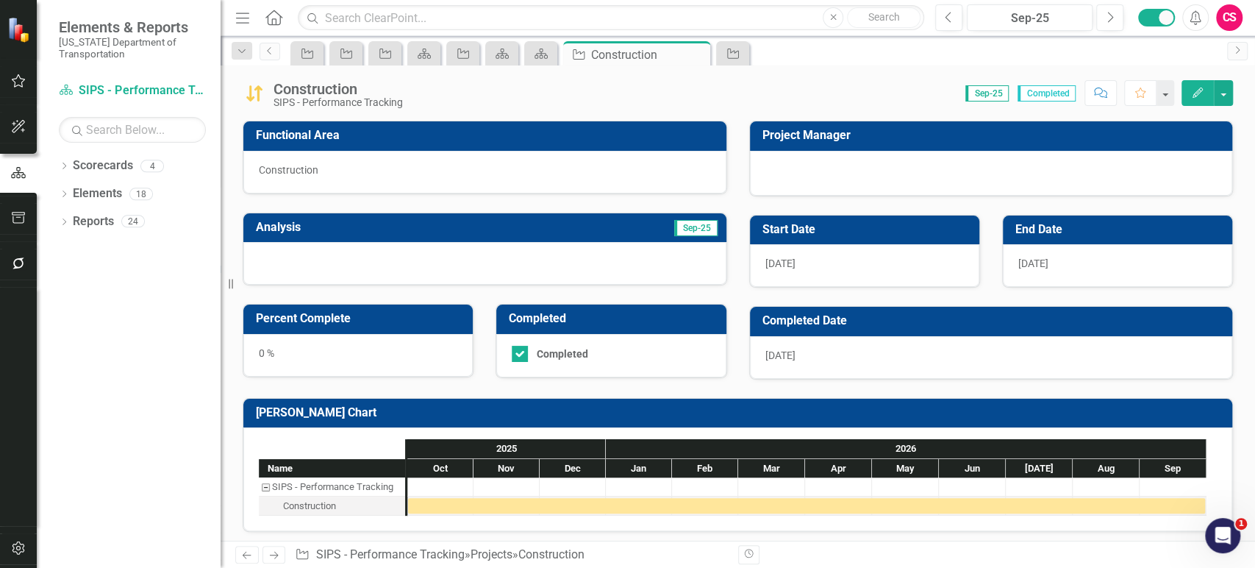
click at [410, 352] on div "0 %" at bounding box center [357, 355] width 229 height 43
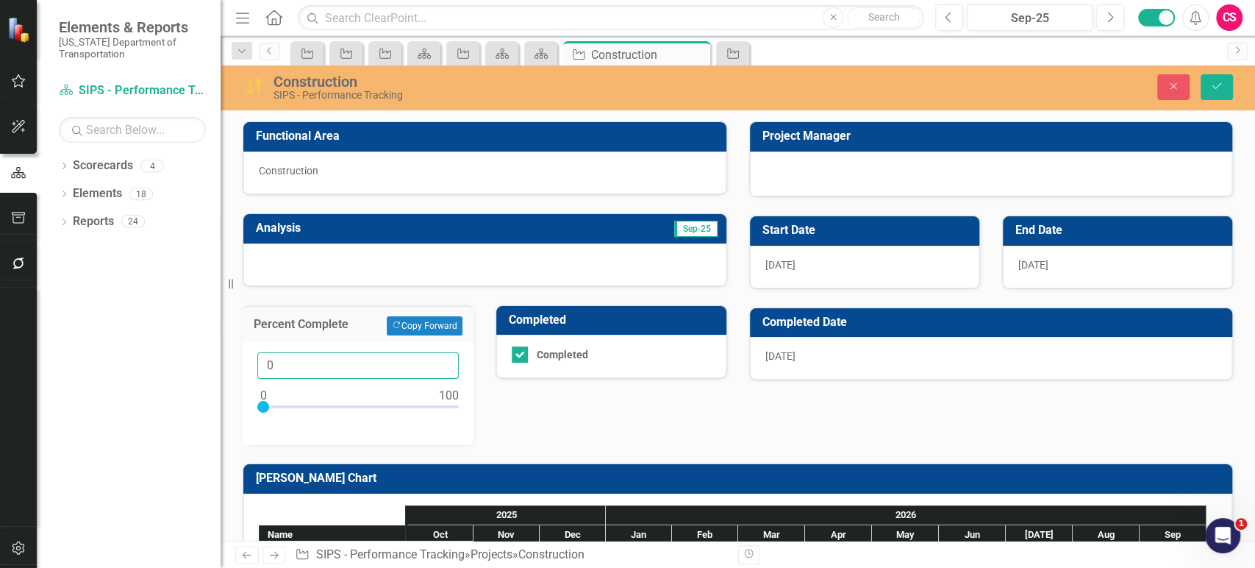
drag, startPoint x: 270, startPoint y: 369, endPoint x: 246, endPoint y: 369, distance: 24.3
click at [246, 369] on div "0" at bounding box center [358, 393] width 231 height 104
type input "0100"
drag, startPoint x: 1230, startPoint y: 85, endPoint x: 947, endPoint y: 163, distance: 293.2
click at [1230, 85] on button "Save" at bounding box center [1217, 87] width 32 height 26
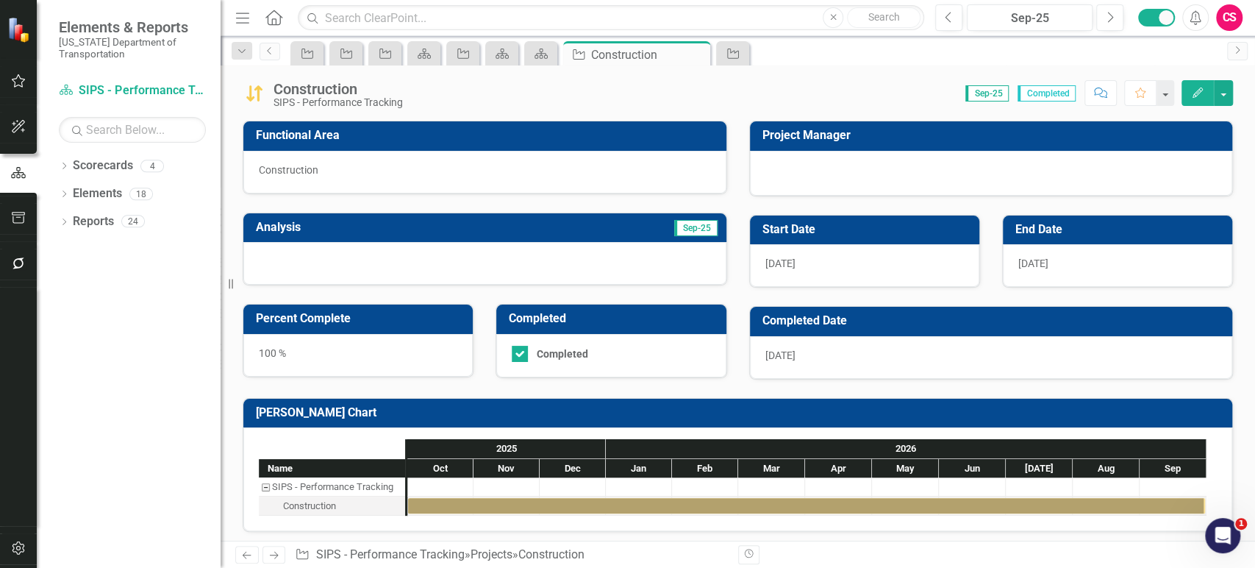
click at [271, 560] on icon "Next" at bounding box center [274, 555] width 13 height 10
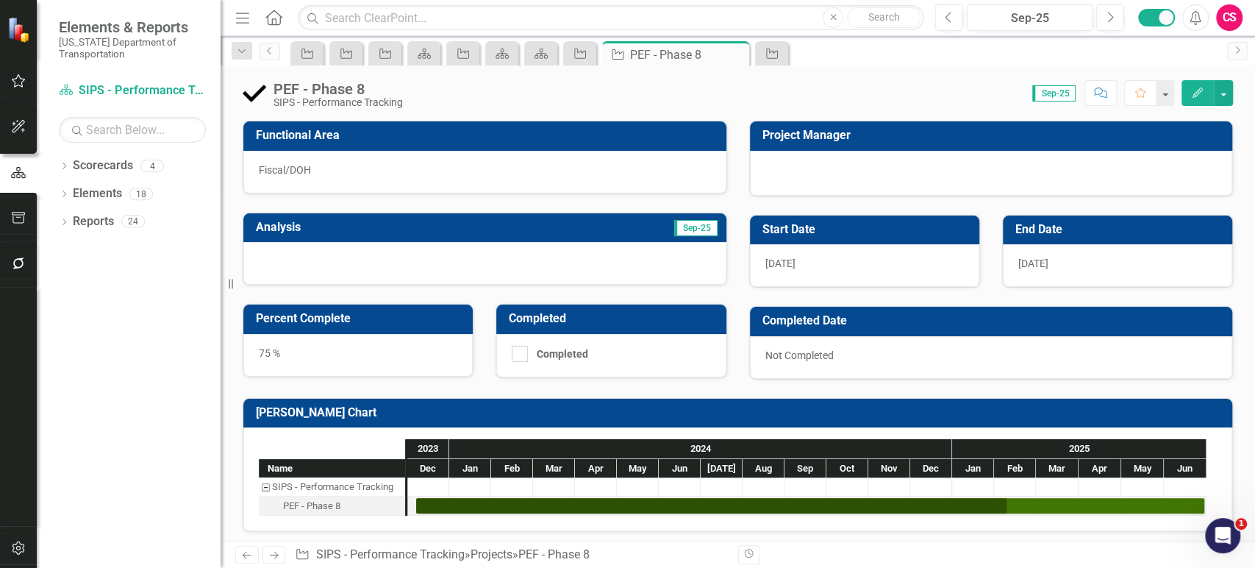
click at [271, 560] on icon "Next" at bounding box center [274, 555] width 13 height 10
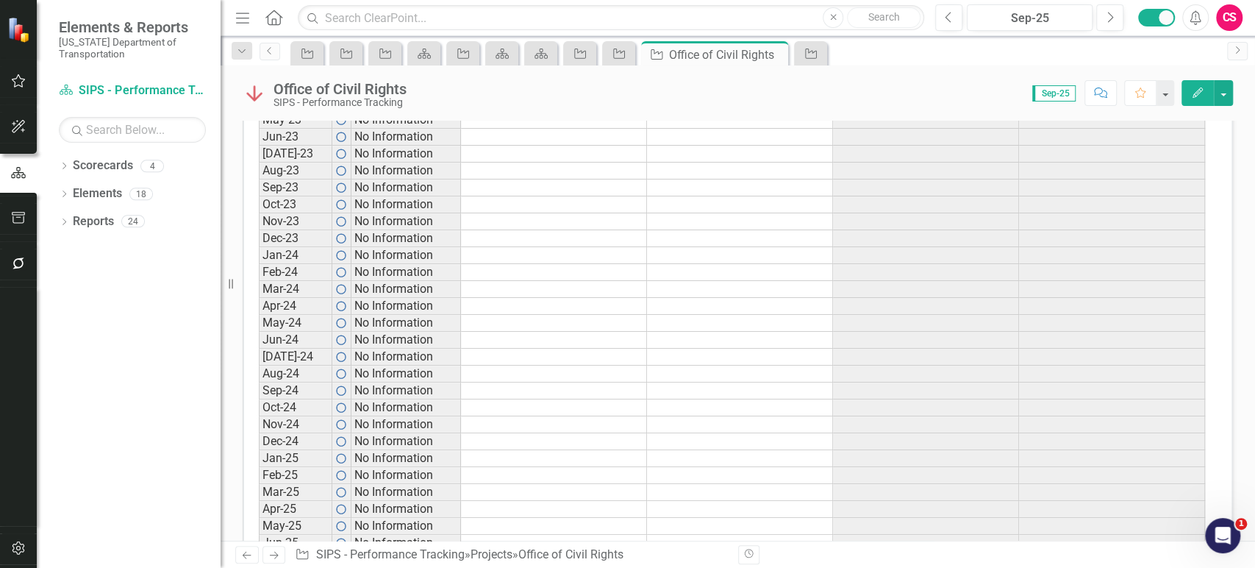
scroll to position [713, 0]
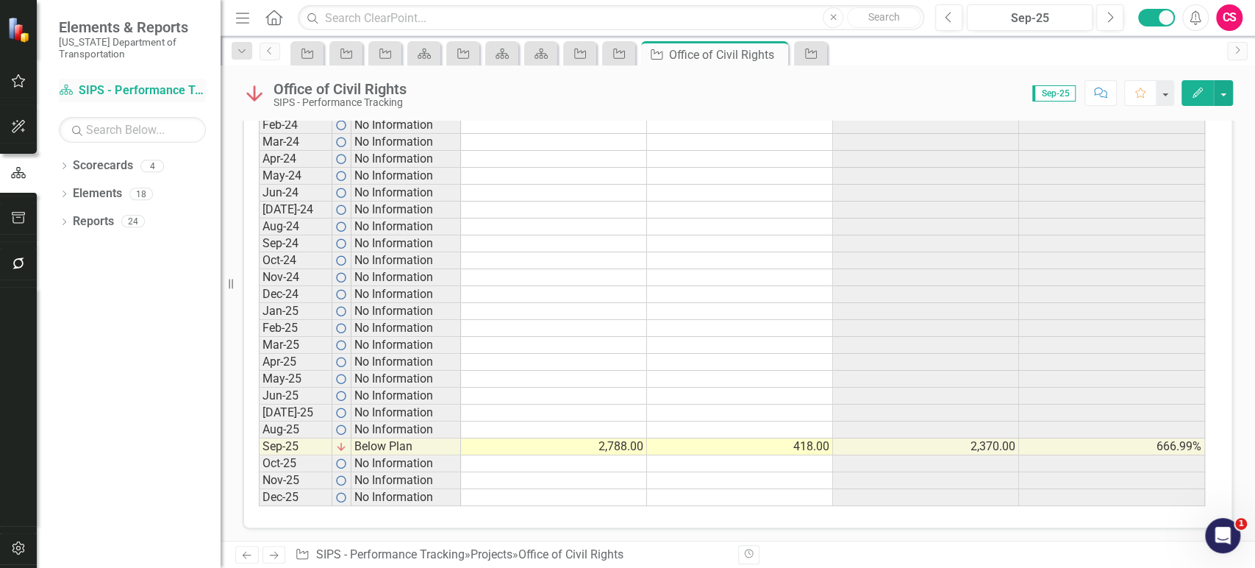
click at [113, 97] on link "Scorecard SIPS - Performance Tracking" at bounding box center [132, 90] width 147 height 17
